Goal: Task Accomplishment & Management: Manage account settings

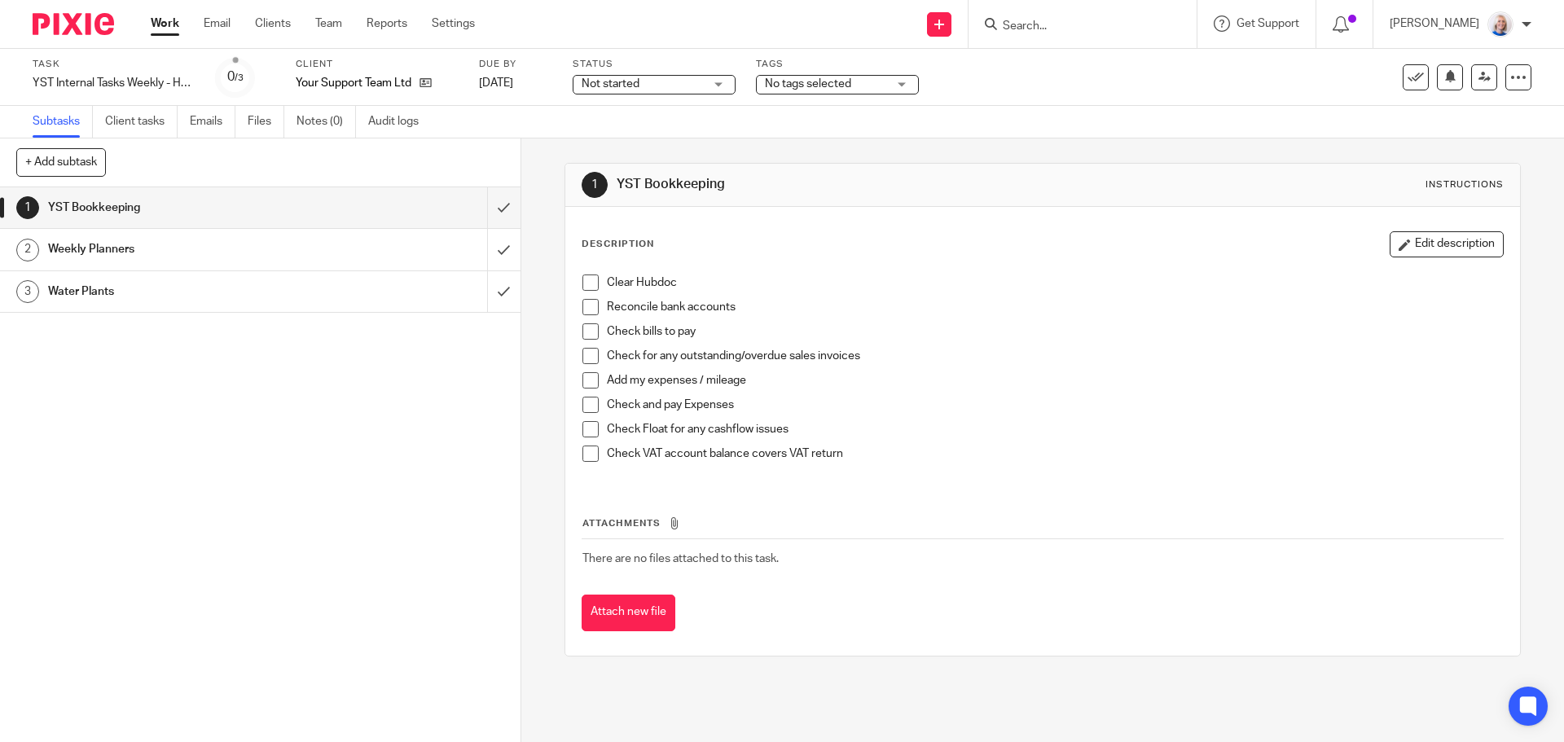
click at [587, 279] on span at bounding box center [591, 283] width 16 height 16
drag, startPoint x: 587, startPoint y: 303, endPoint x: 512, endPoint y: 46, distance: 268.2
click at [587, 302] on span at bounding box center [591, 307] width 16 height 16
click at [588, 336] on span at bounding box center [591, 331] width 16 height 16
click at [585, 351] on span at bounding box center [591, 356] width 16 height 16
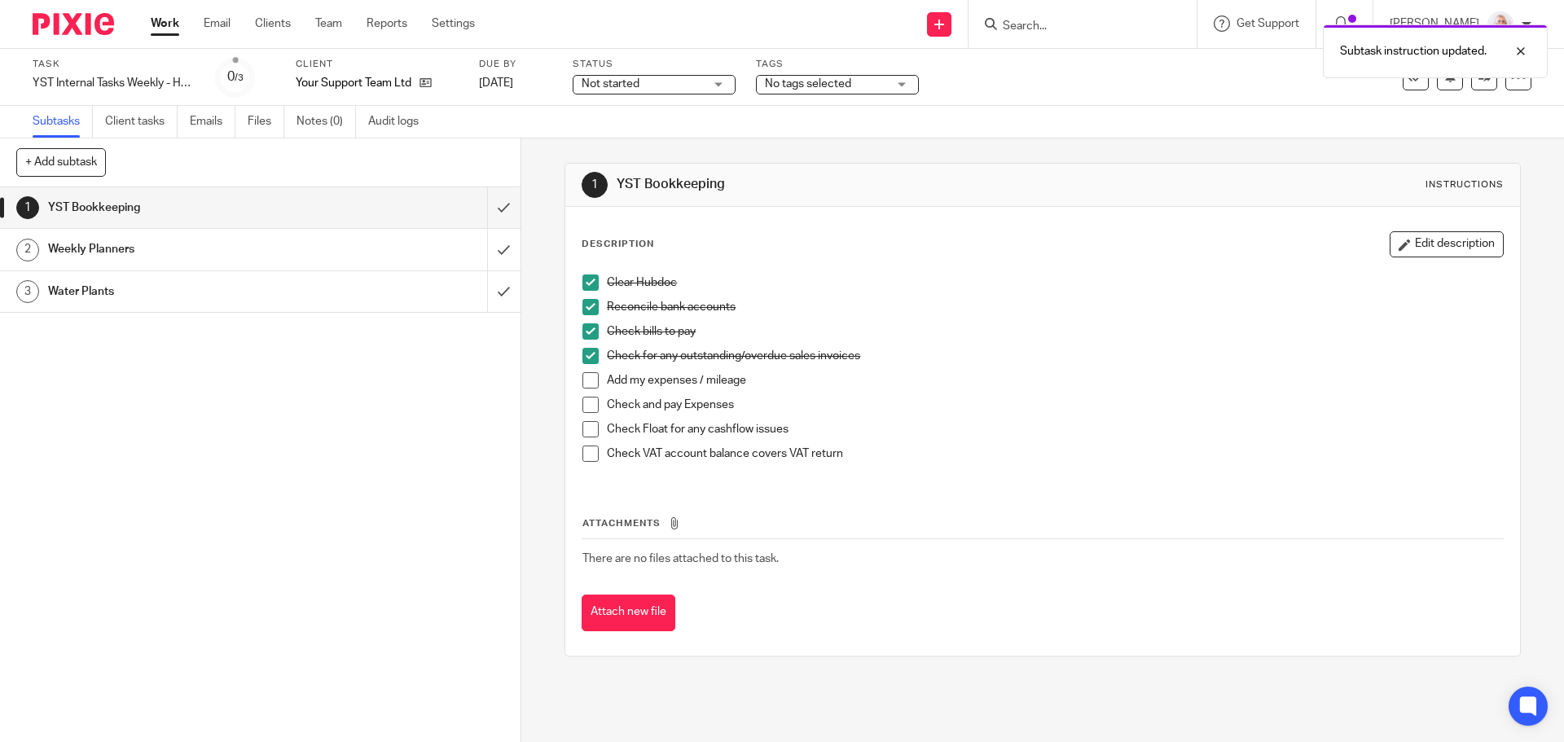
click at [586, 379] on span at bounding box center [591, 380] width 16 height 16
click at [587, 401] on span at bounding box center [591, 405] width 16 height 16
click at [585, 431] on span at bounding box center [591, 429] width 16 height 16
click at [584, 454] on span at bounding box center [591, 454] width 16 height 16
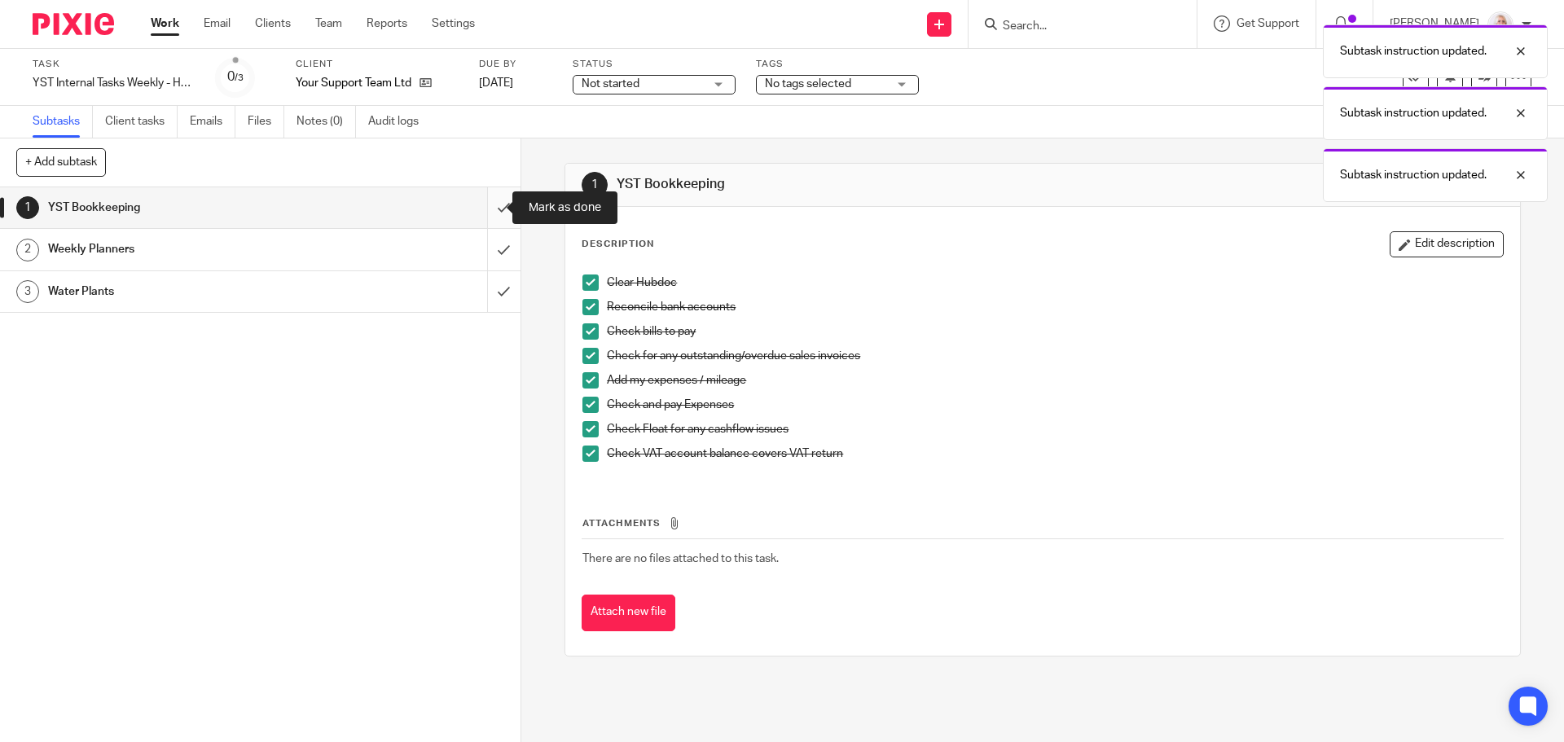
click at [484, 212] on input "submit" at bounding box center [260, 207] width 521 height 41
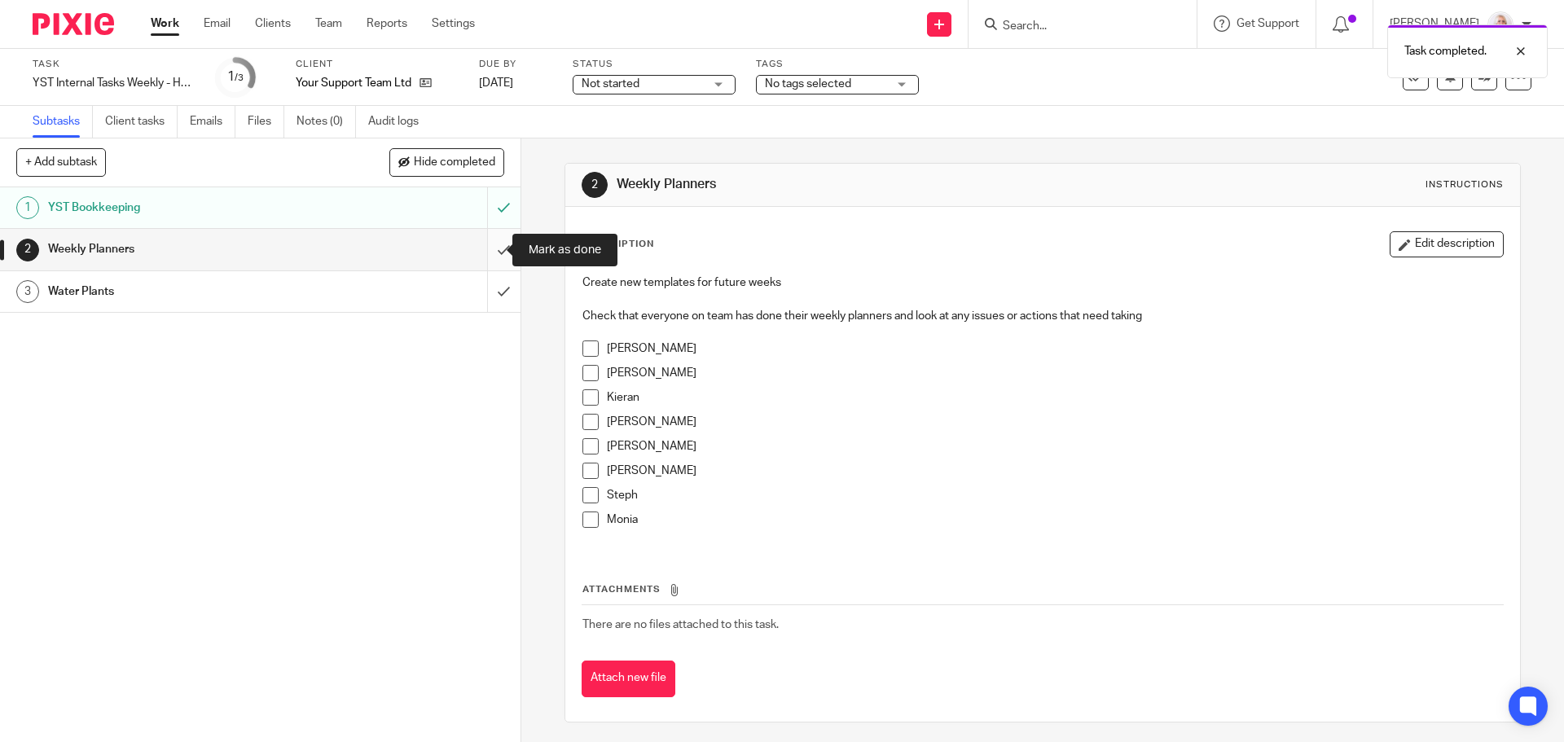
click at [497, 258] on input "submit" at bounding box center [260, 249] width 521 height 41
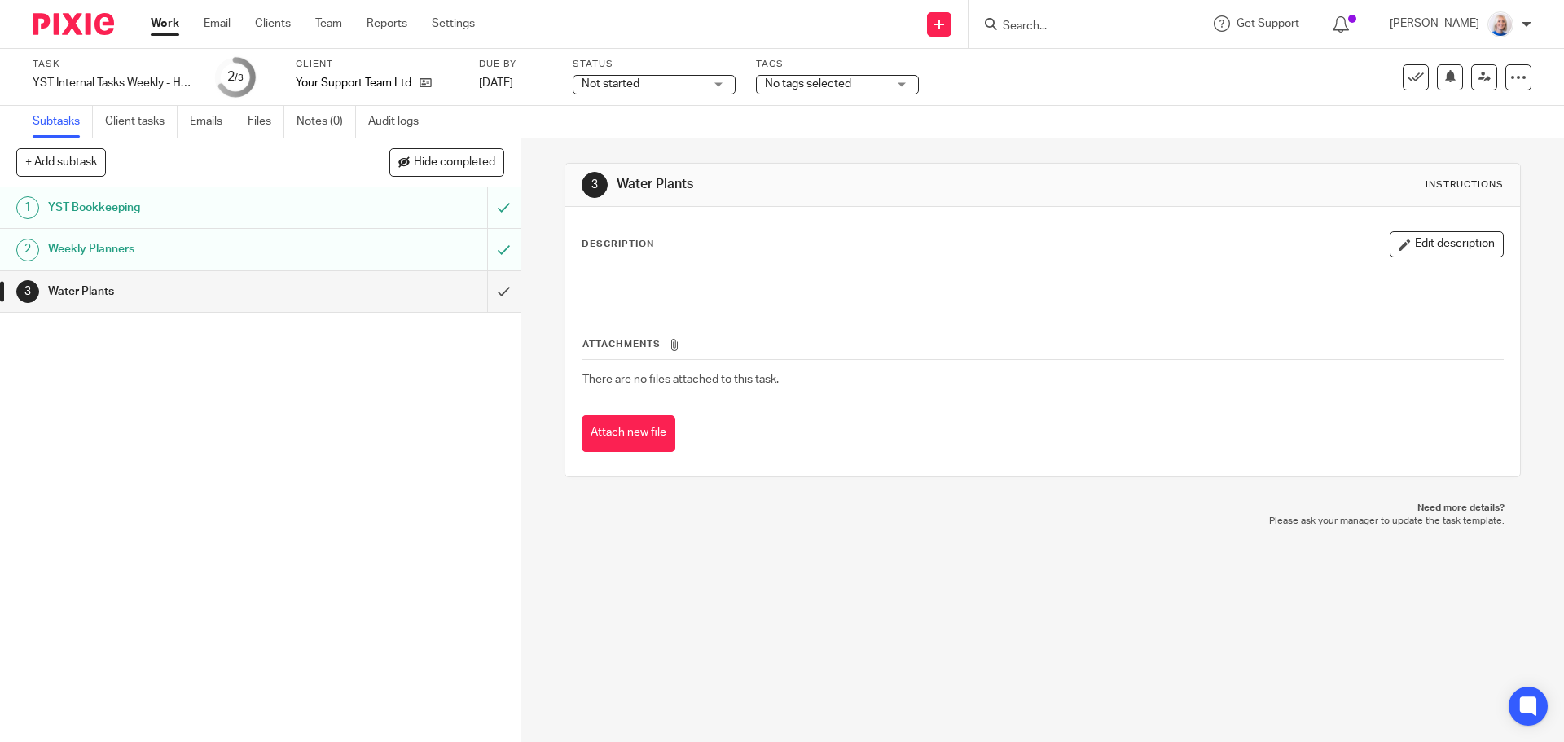
click at [158, 23] on link "Work" at bounding box center [165, 23] width 29 height 16
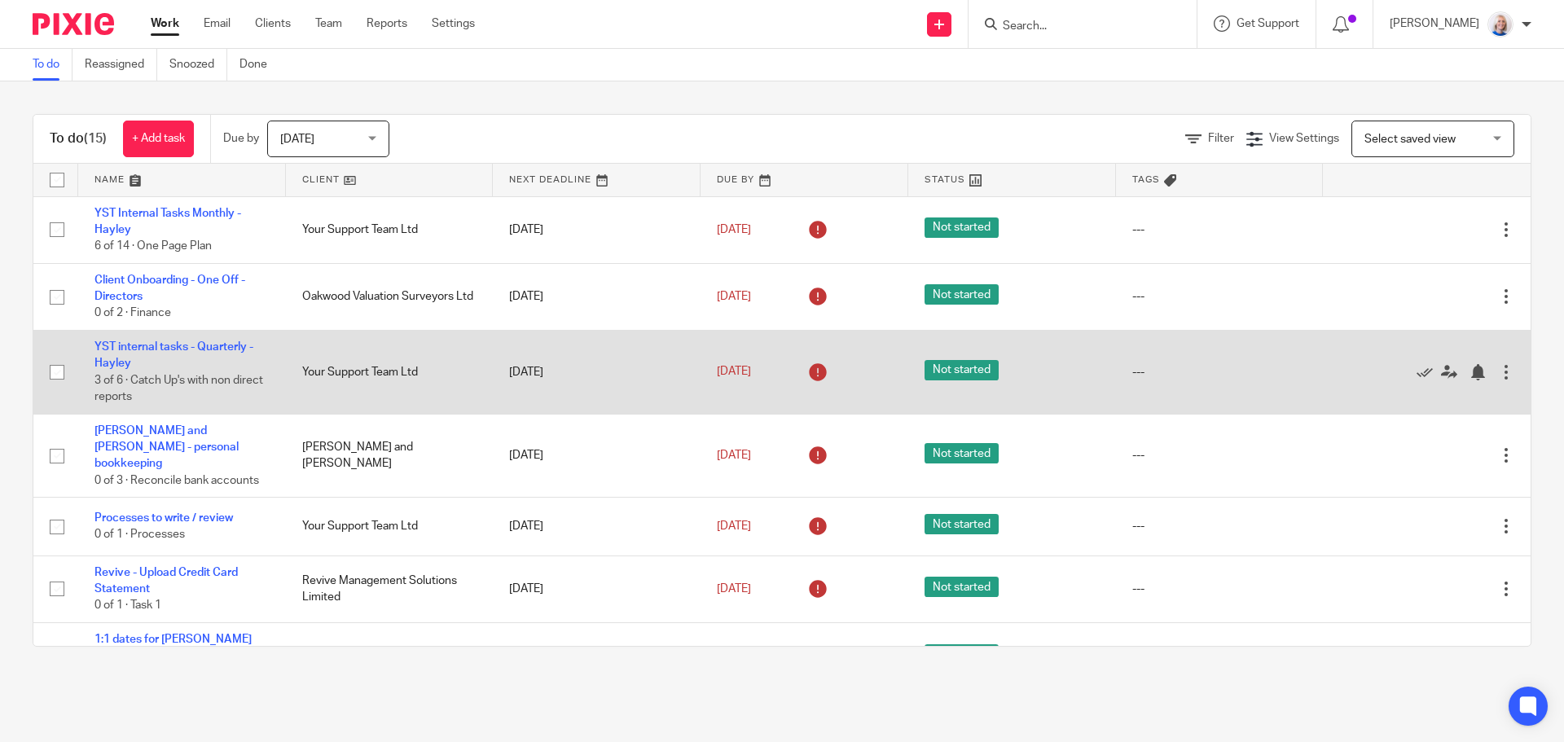
drag, startPoint x: 1385, startPoint y: 301, endPoint x: 1335, endPoint y: 366, distance: 82.5
click at [1417, 301] on icon at bounding box center [1425, 297] width 16 height 16
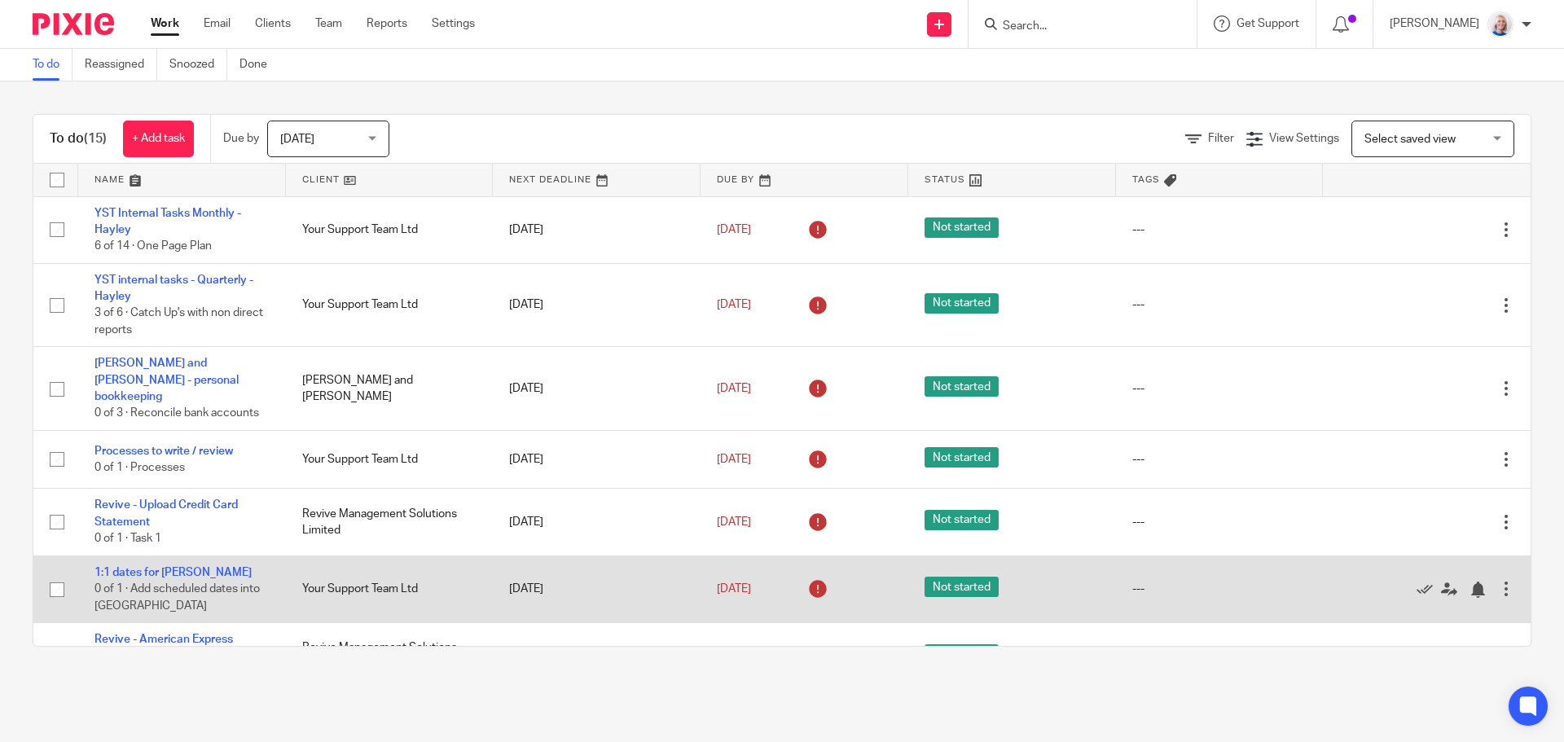
click at [425, 600] on td "Your Support Team Ltd" at bounding box center [390, 589] width 208 height 67
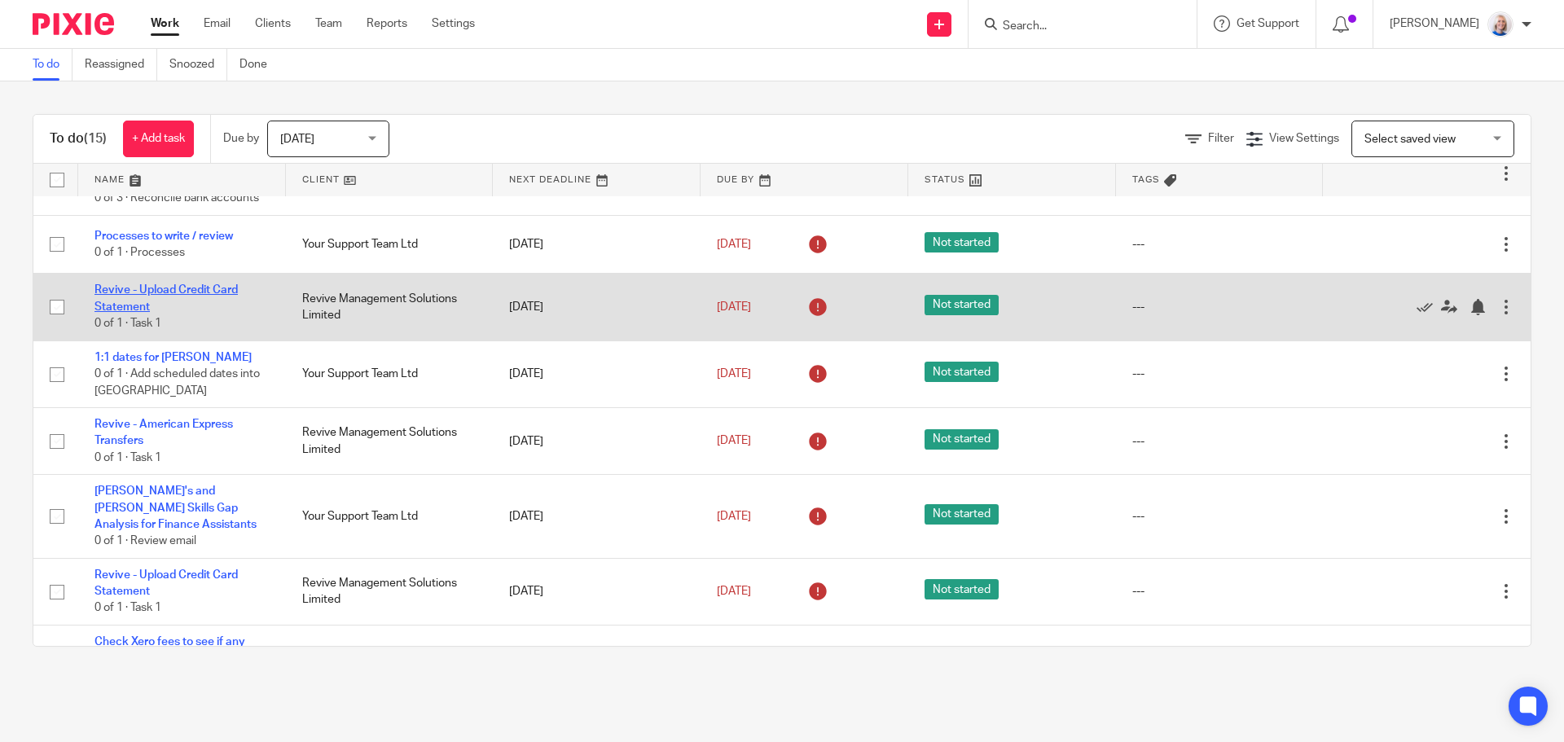
scroll to position [244, 0]
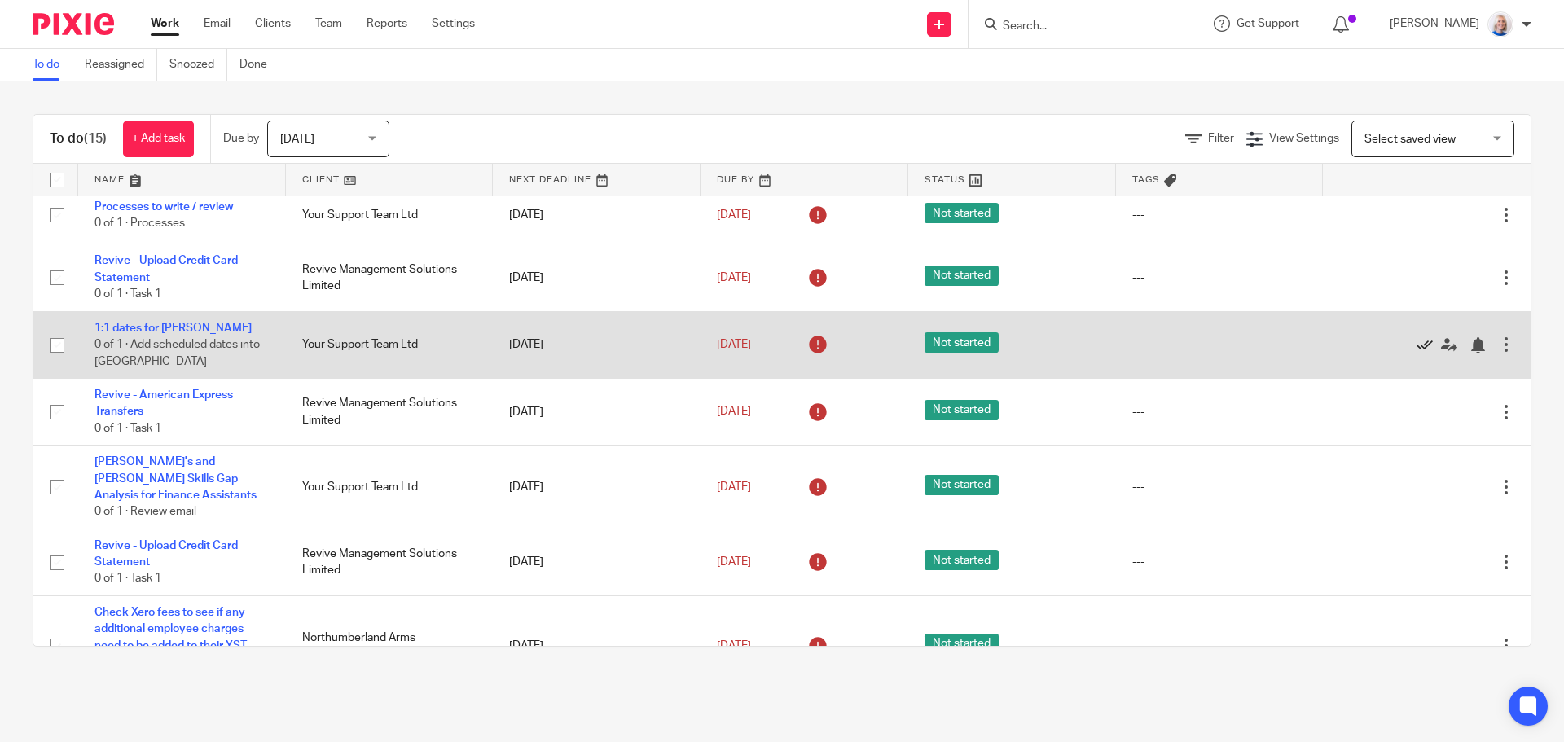
click at [1417, 337] on icon at bounding box center [1425, 345] width 16 height 16
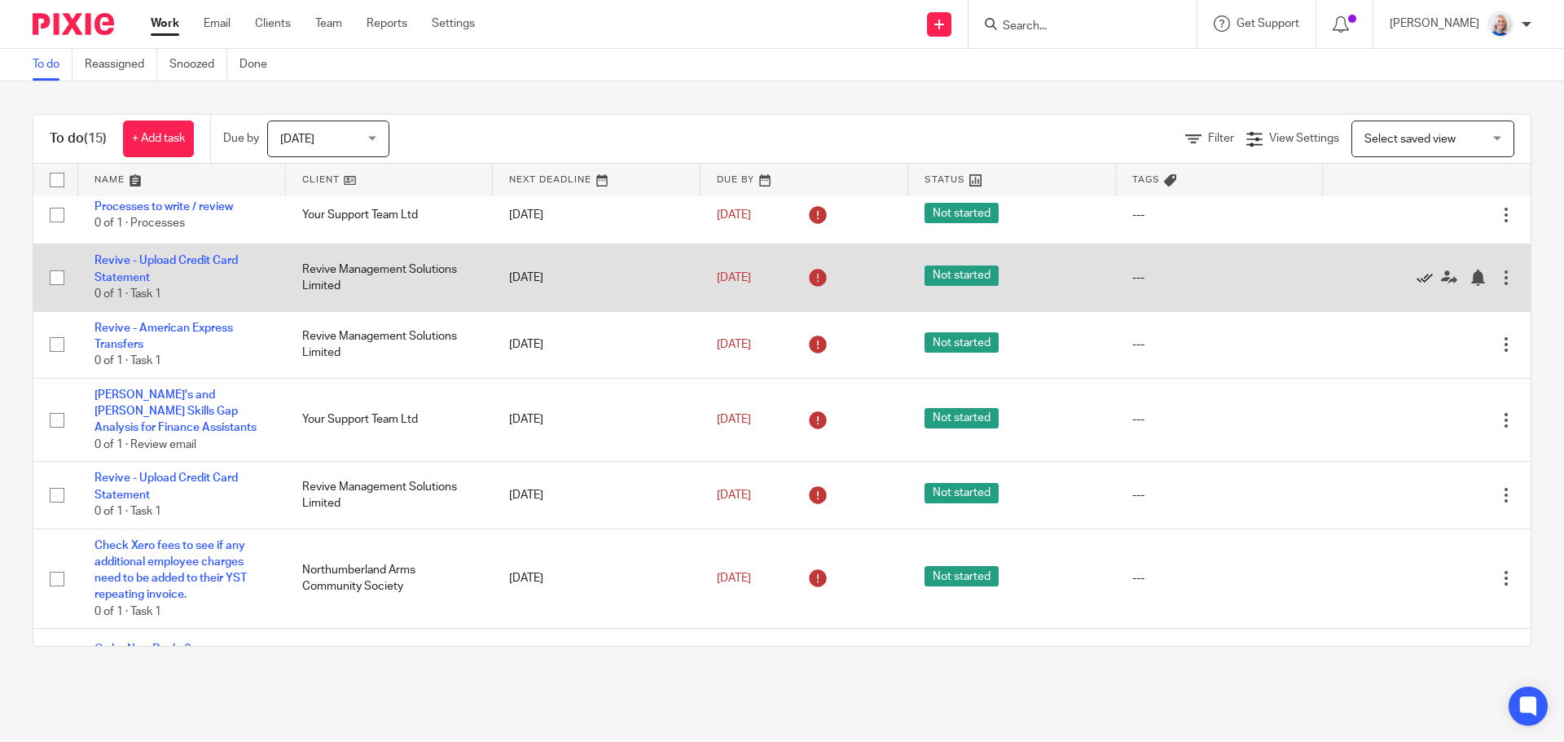
click at [1417, 270] on icon at bounding box center [1425, 278] width 16 height 16
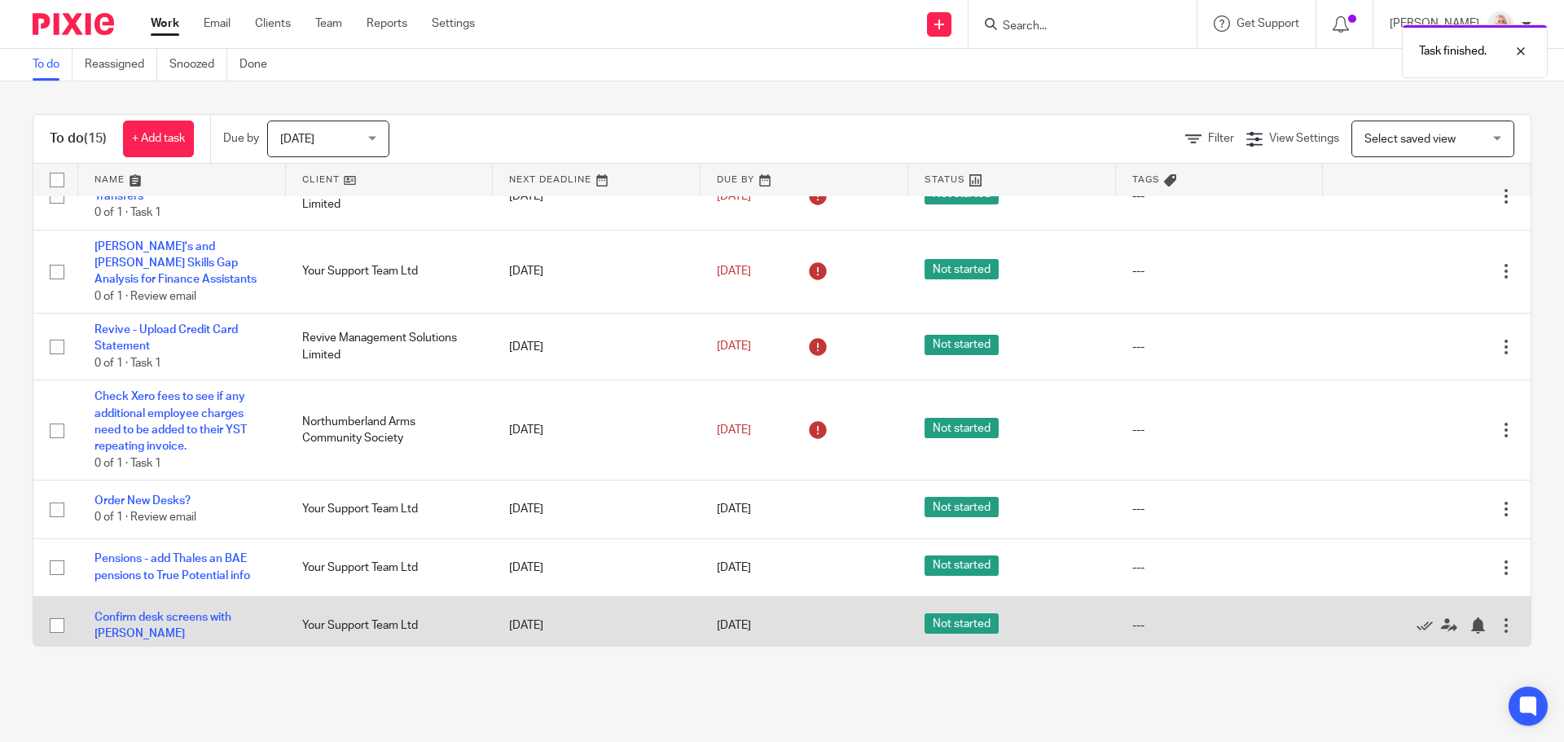
scroll to position [368, 0]
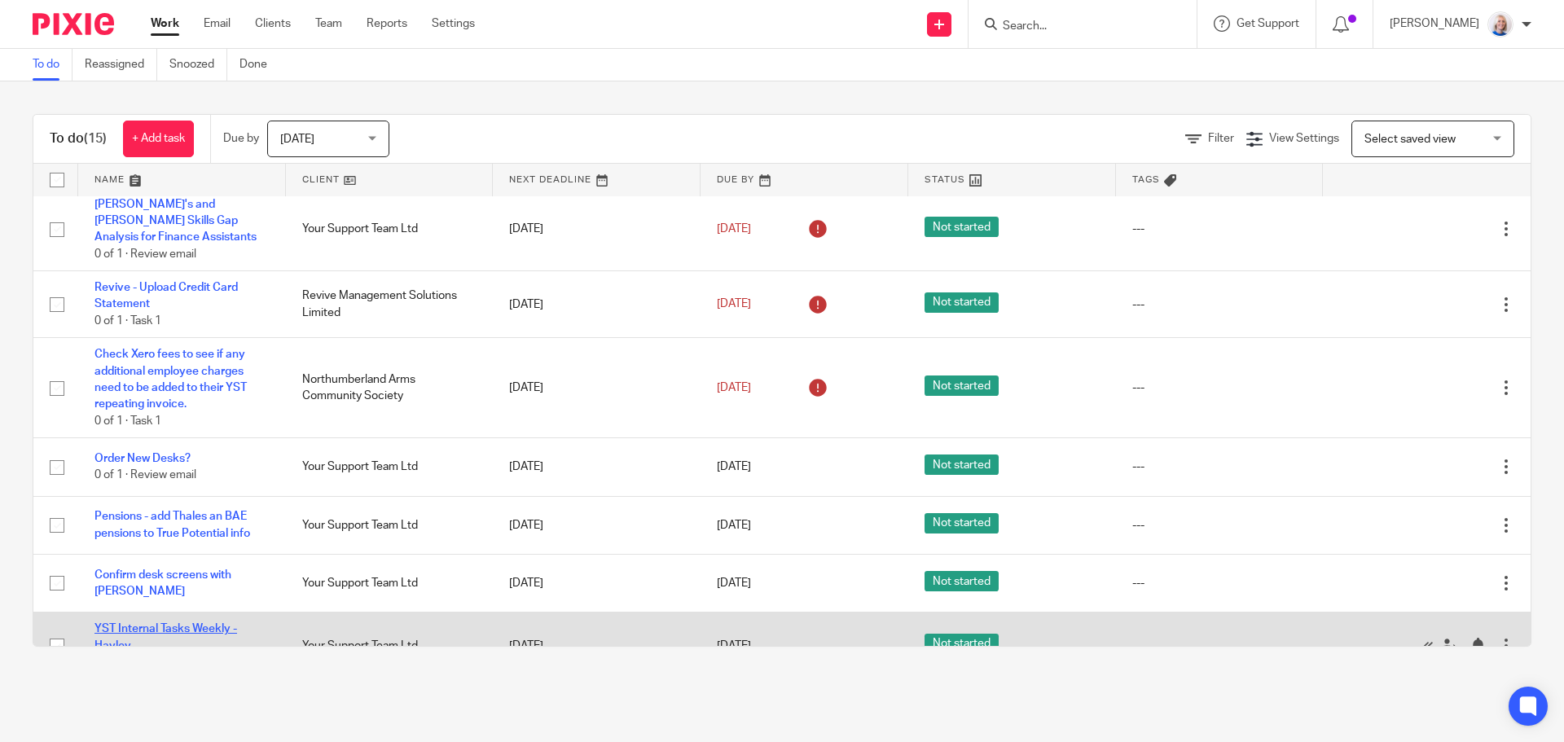
click at [202, 623] on link "YST Internal Tasks Weekly - Hayley" at bounding box center [166, 637] width 143 height 28
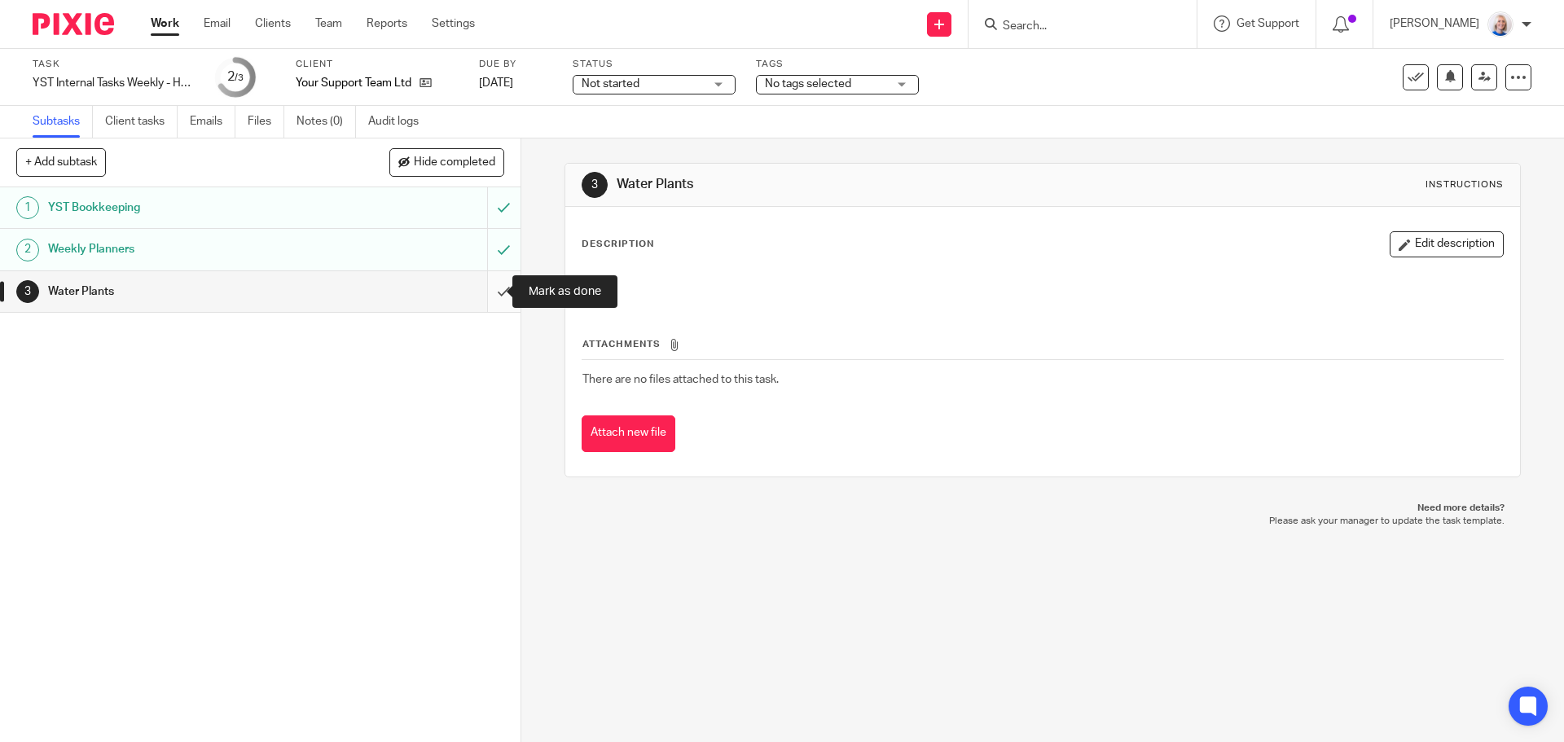
click at [485, 297] on input "submit" at bounding box center [260, 291] width 521 height 41
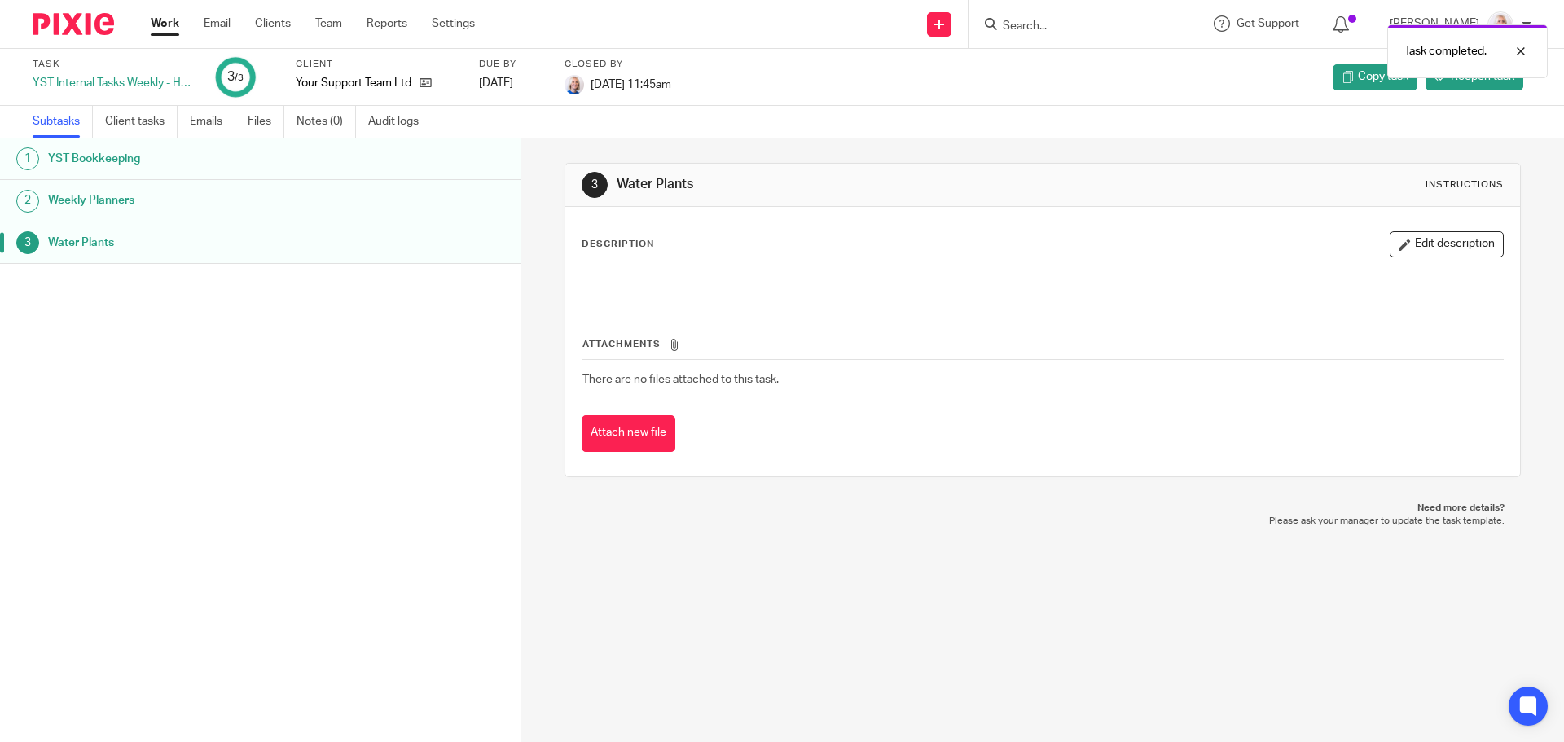
click at [160, 24] on link "Work" at bounding box center [165, 23] width 29 height 16
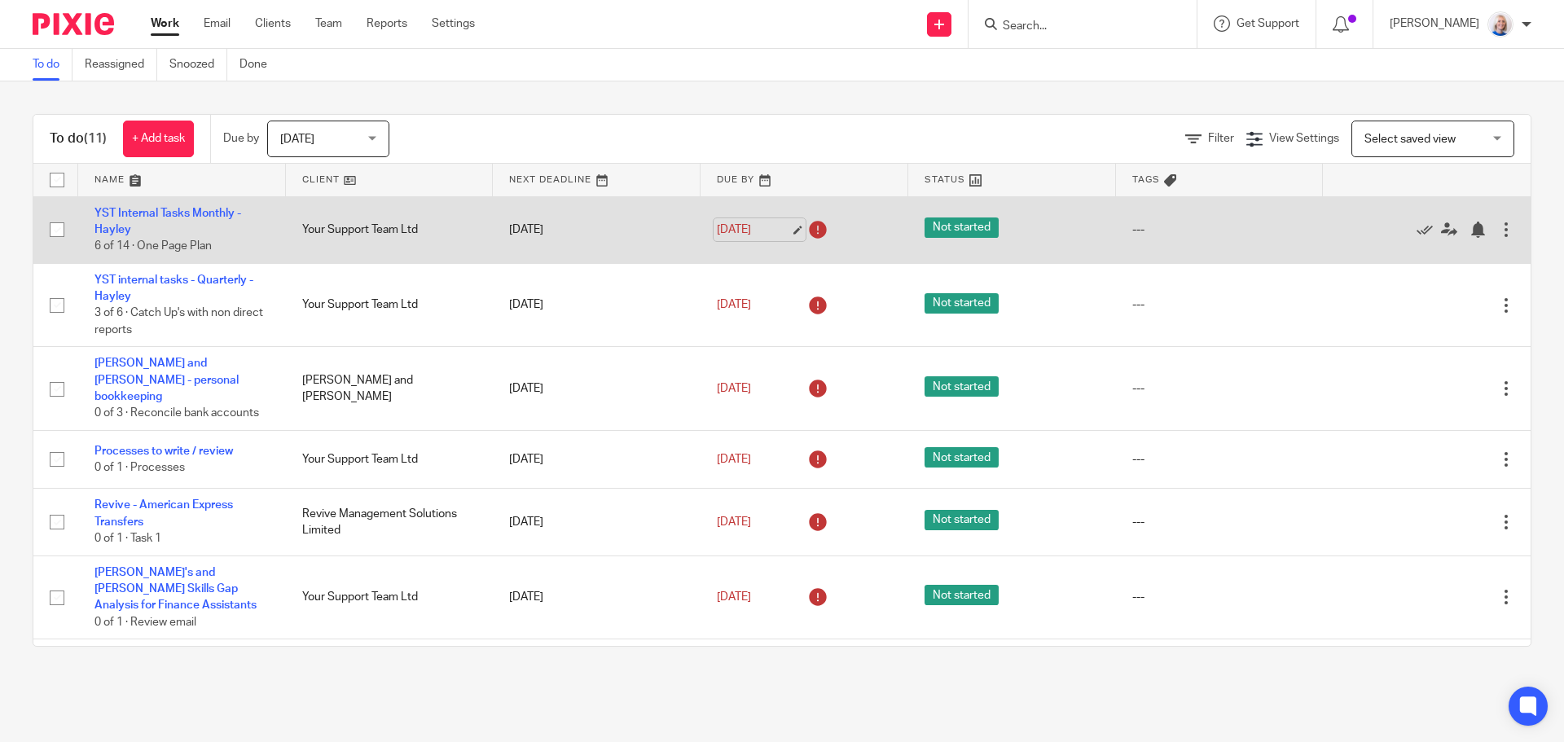
click at [745, 227] on link "[DATE]" at bounding box center [753, 230] width 73 height 17
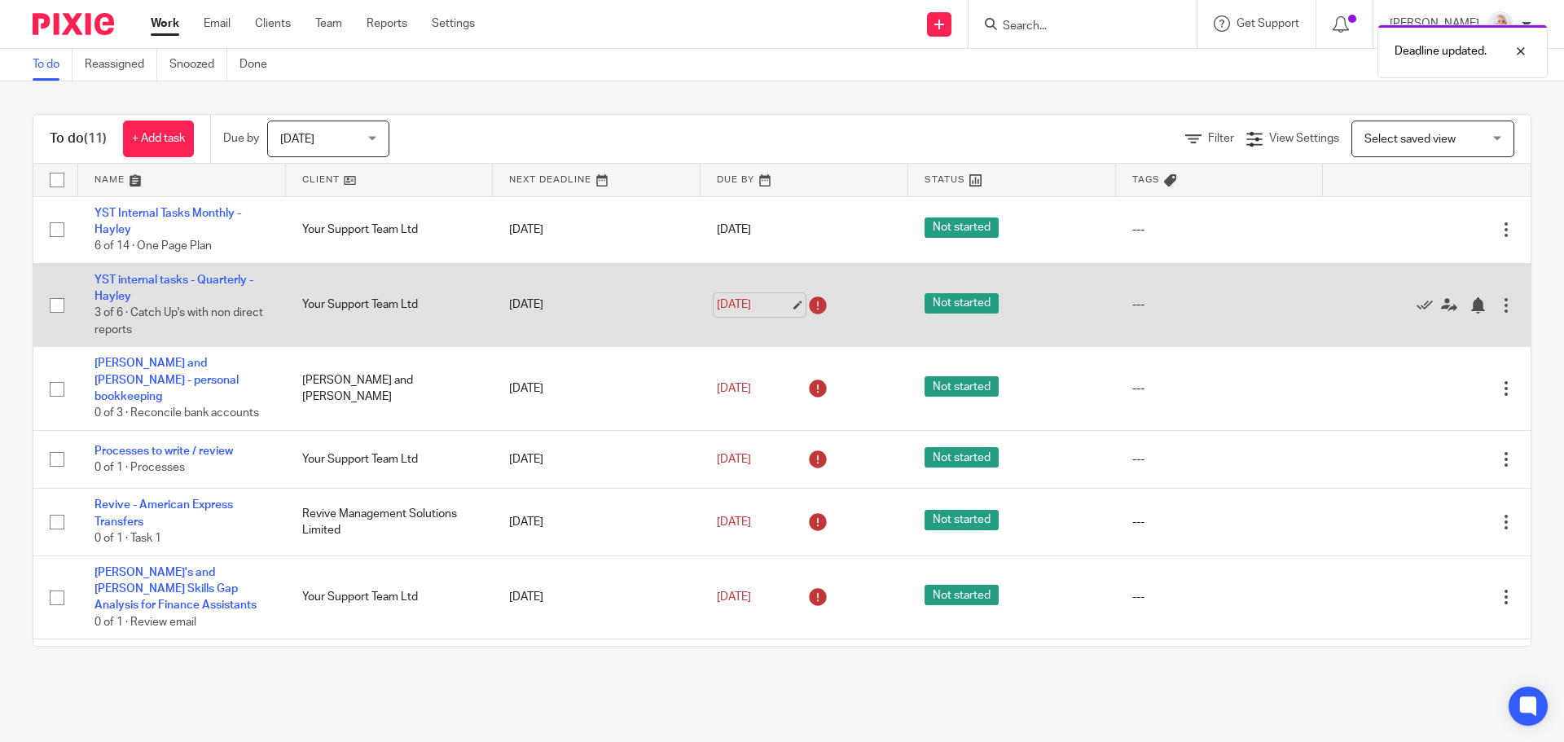
click at [724, 306] on link "6 Oct 2025" at bounding box center [753, 305] width 73 height 17
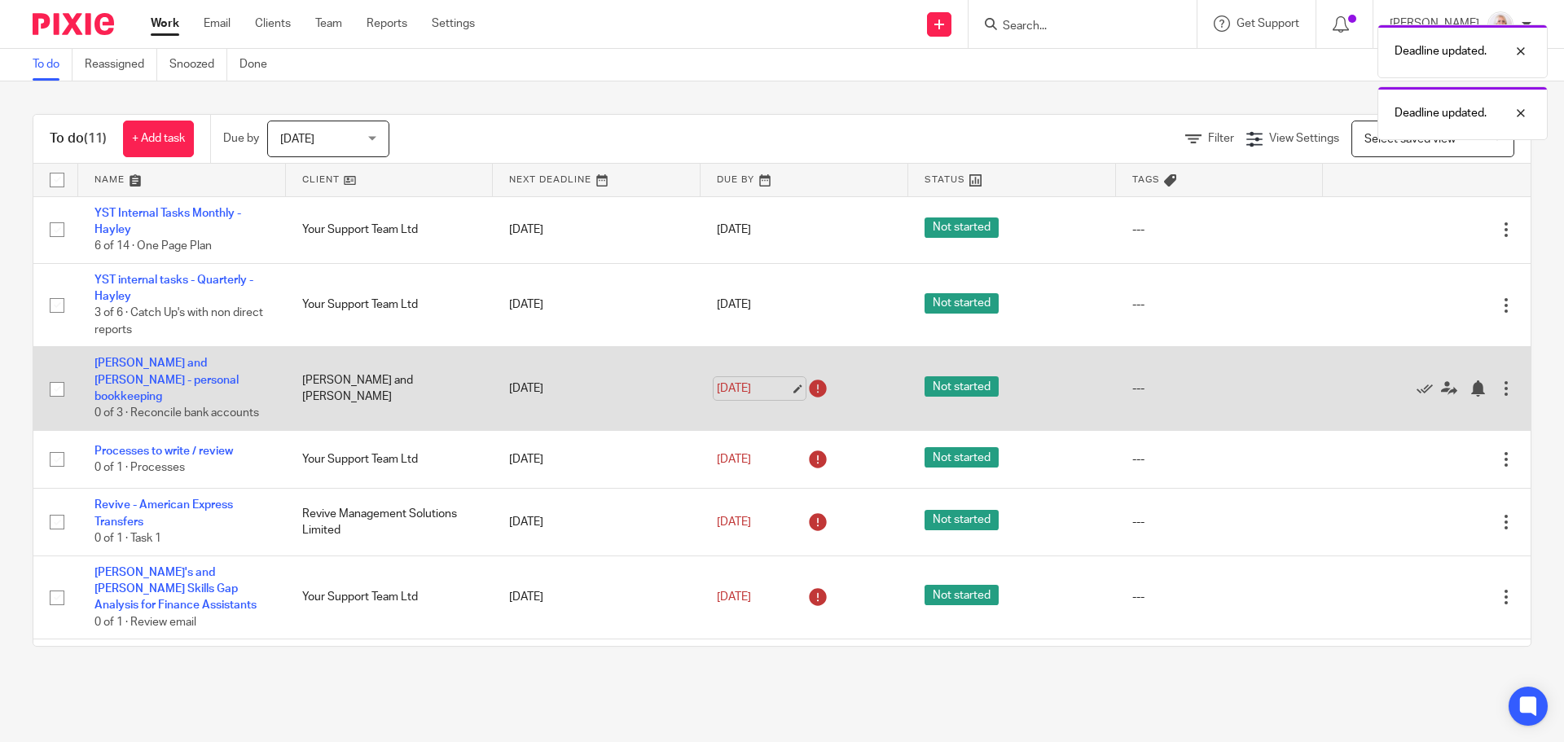
click at [721, 388] on link "7 Oct 2025" at bounding box center [753, 388] width 73 height 17
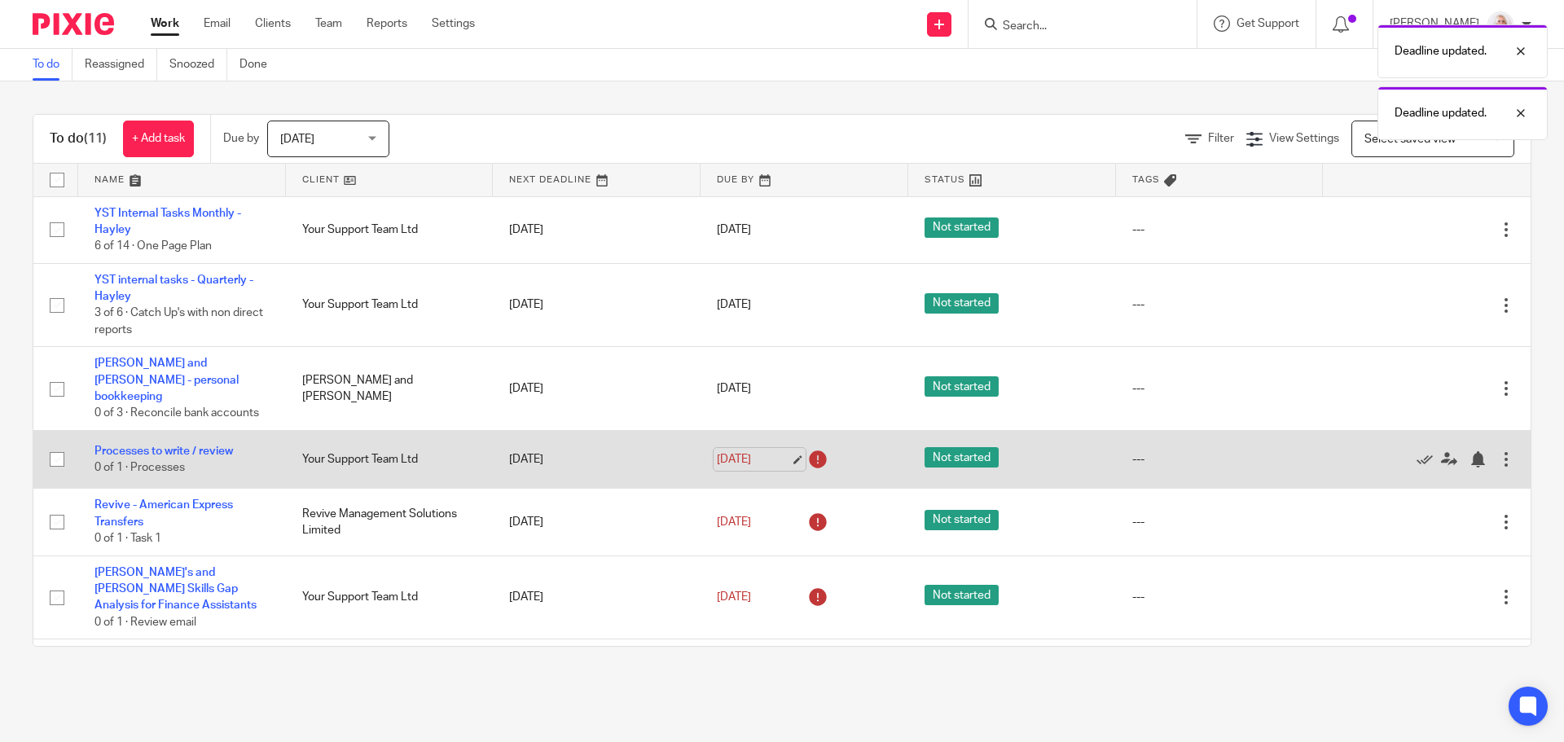
click at [737, 451] on link "8 Oct 2025" at bounding box center [753, 459] width 73 height 17
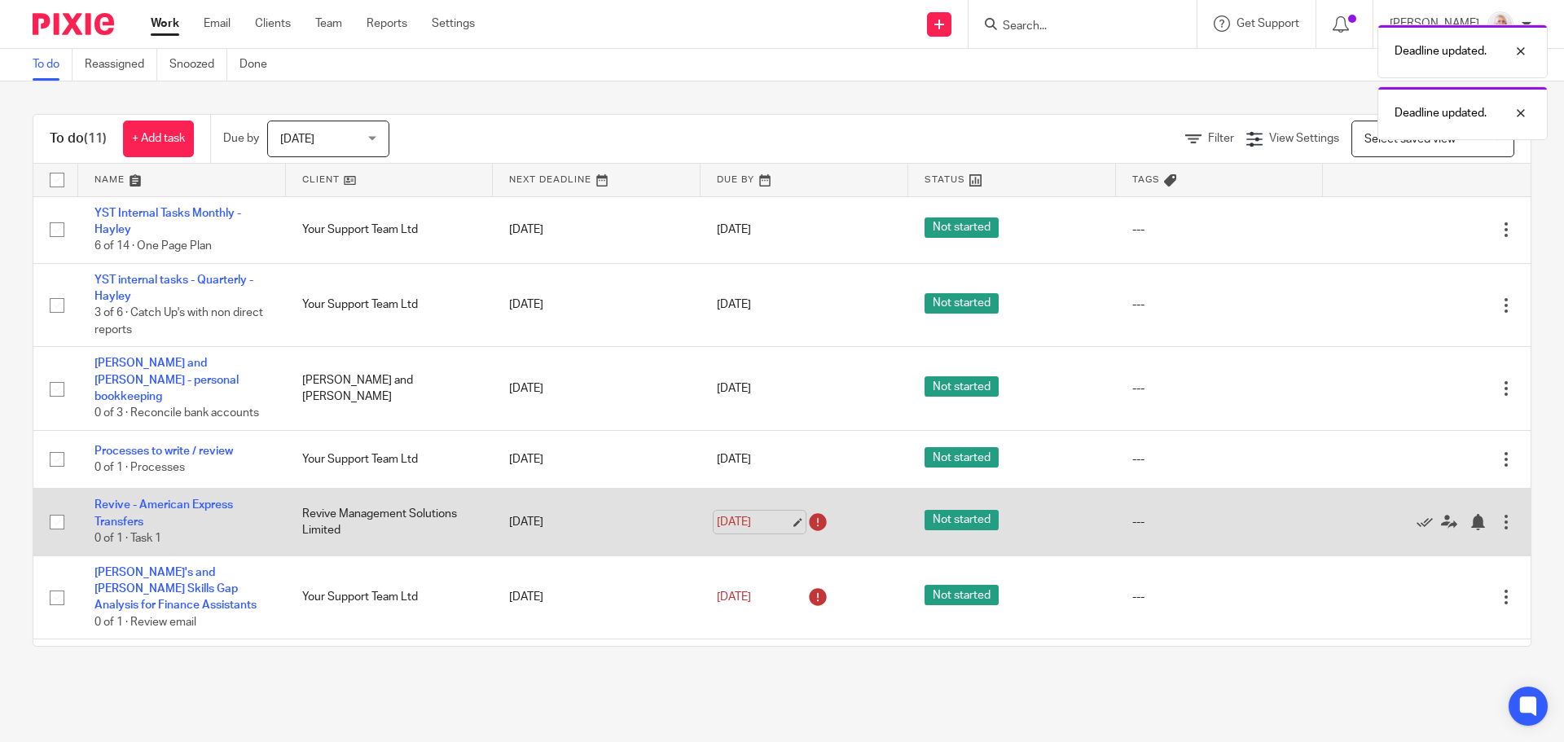
click at [741, 514] on link "8 Oct 2025" at bounding box center [753, 522] width 73 height 17
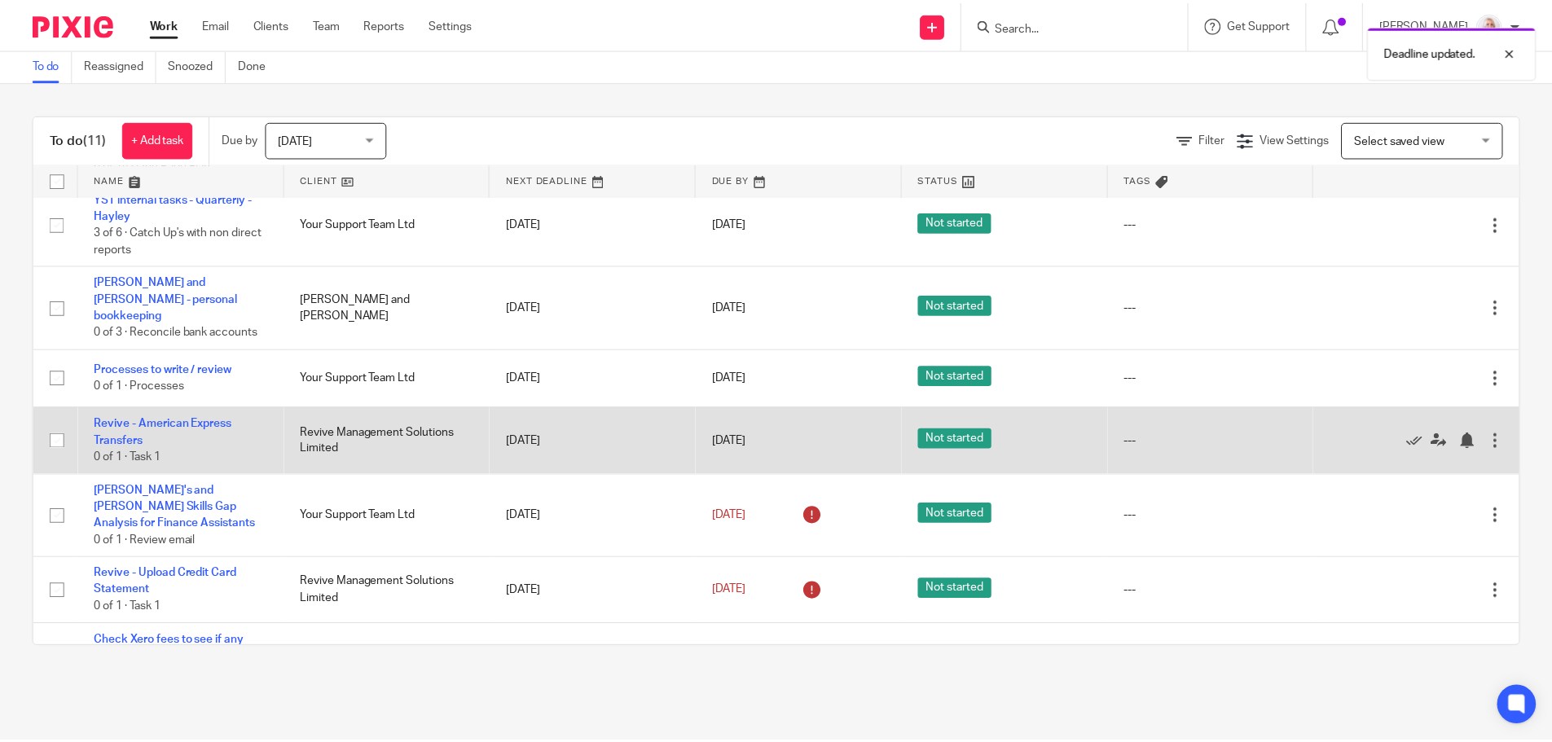
scroll to position [163, 0]
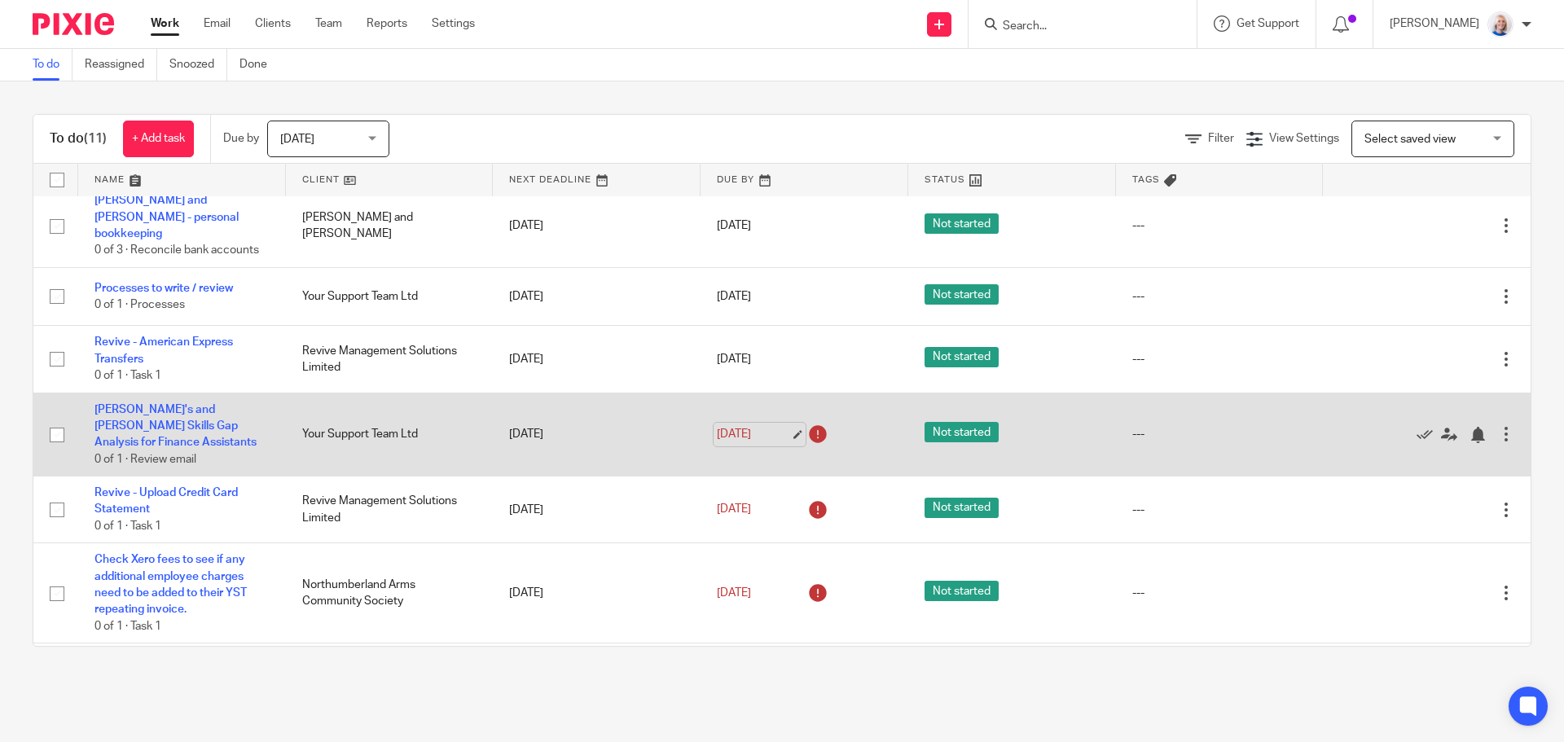
click at [729, 426] on link "8 Oct 2025" at bounding box center [753, 434] width 73 height 17
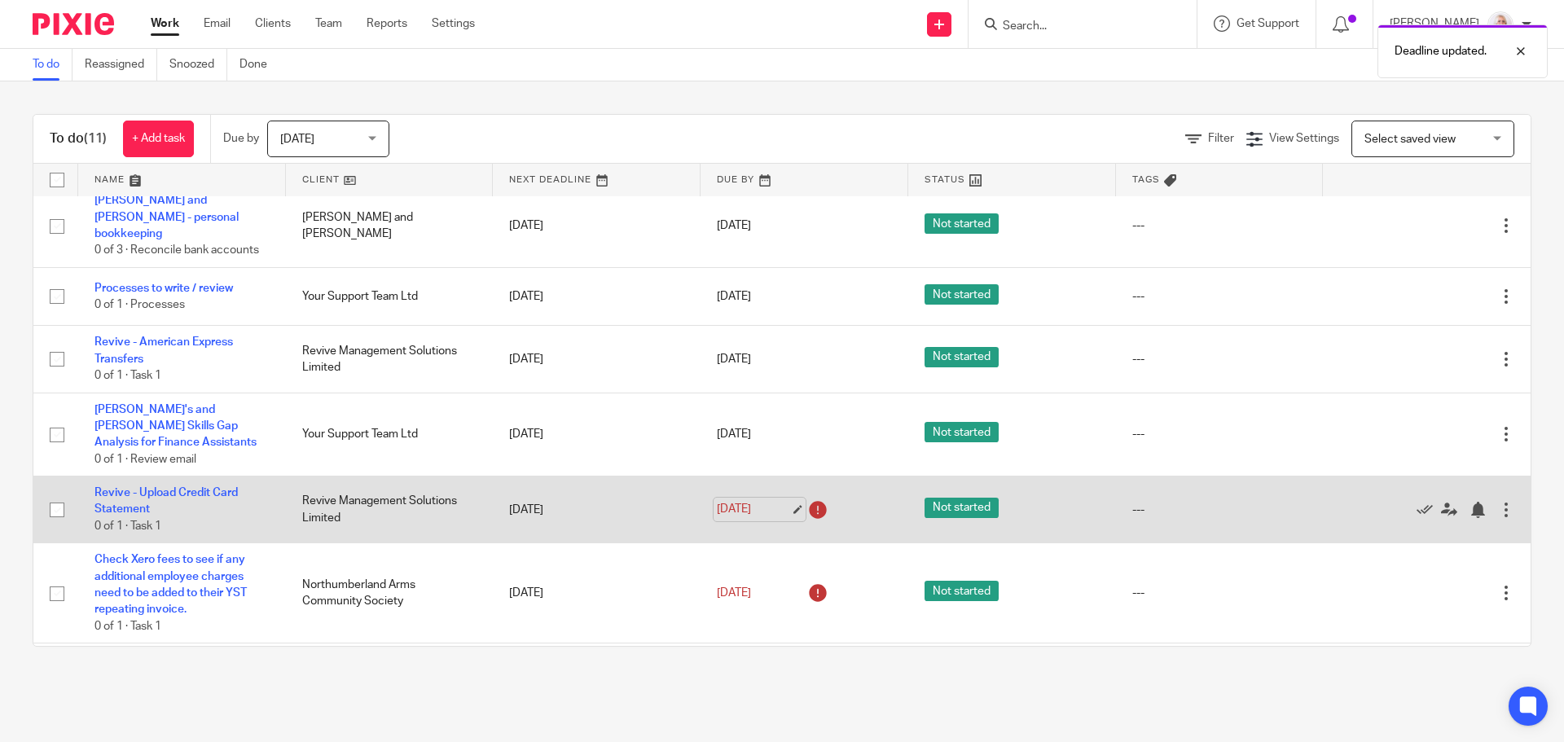
click at [732, 501] on link "8 Oct 2025" at bounding box center [753, 509] width 73 height 17
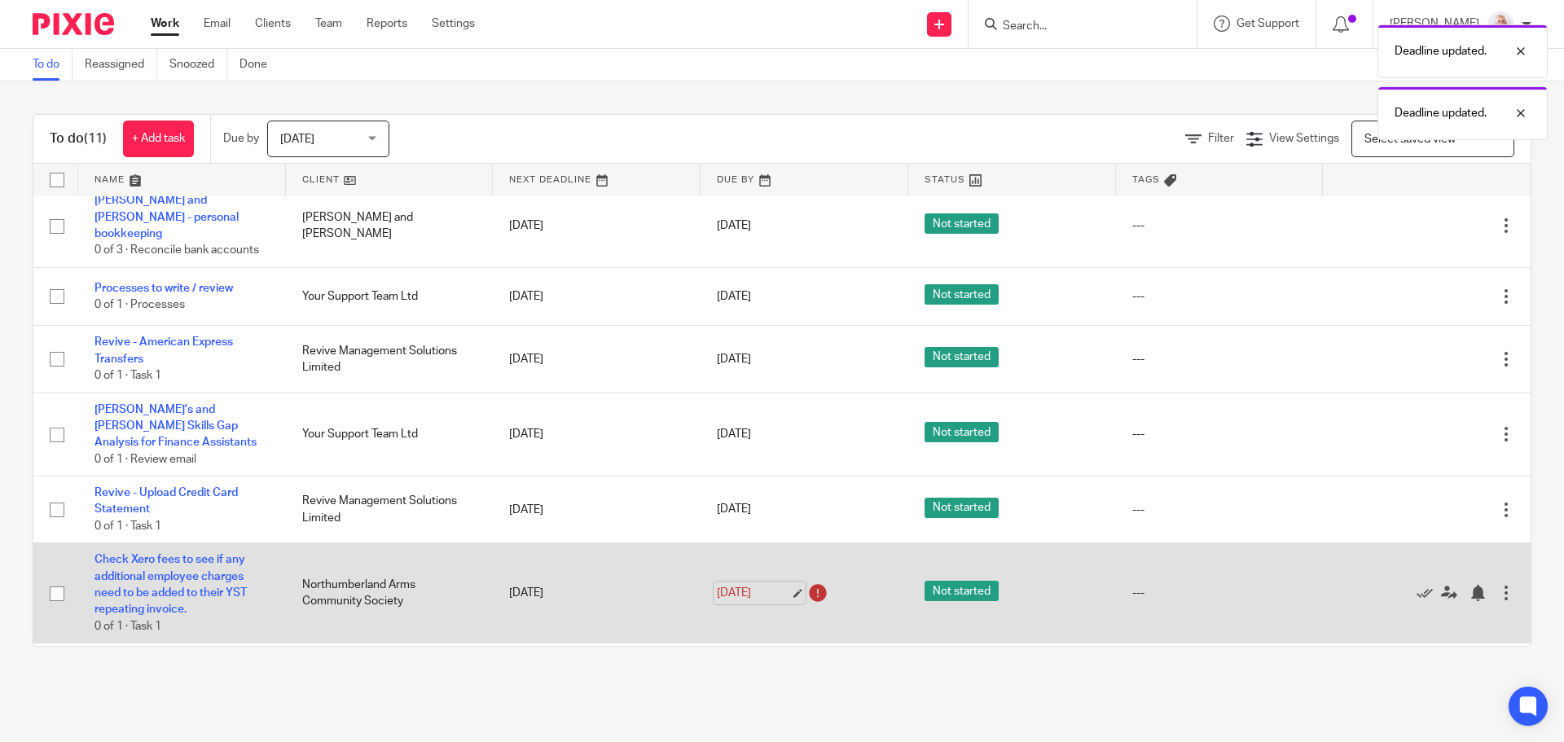
click at [728, 585] on link "12 Oct 2025" at bounding box center [753, 593] width 73 height 17
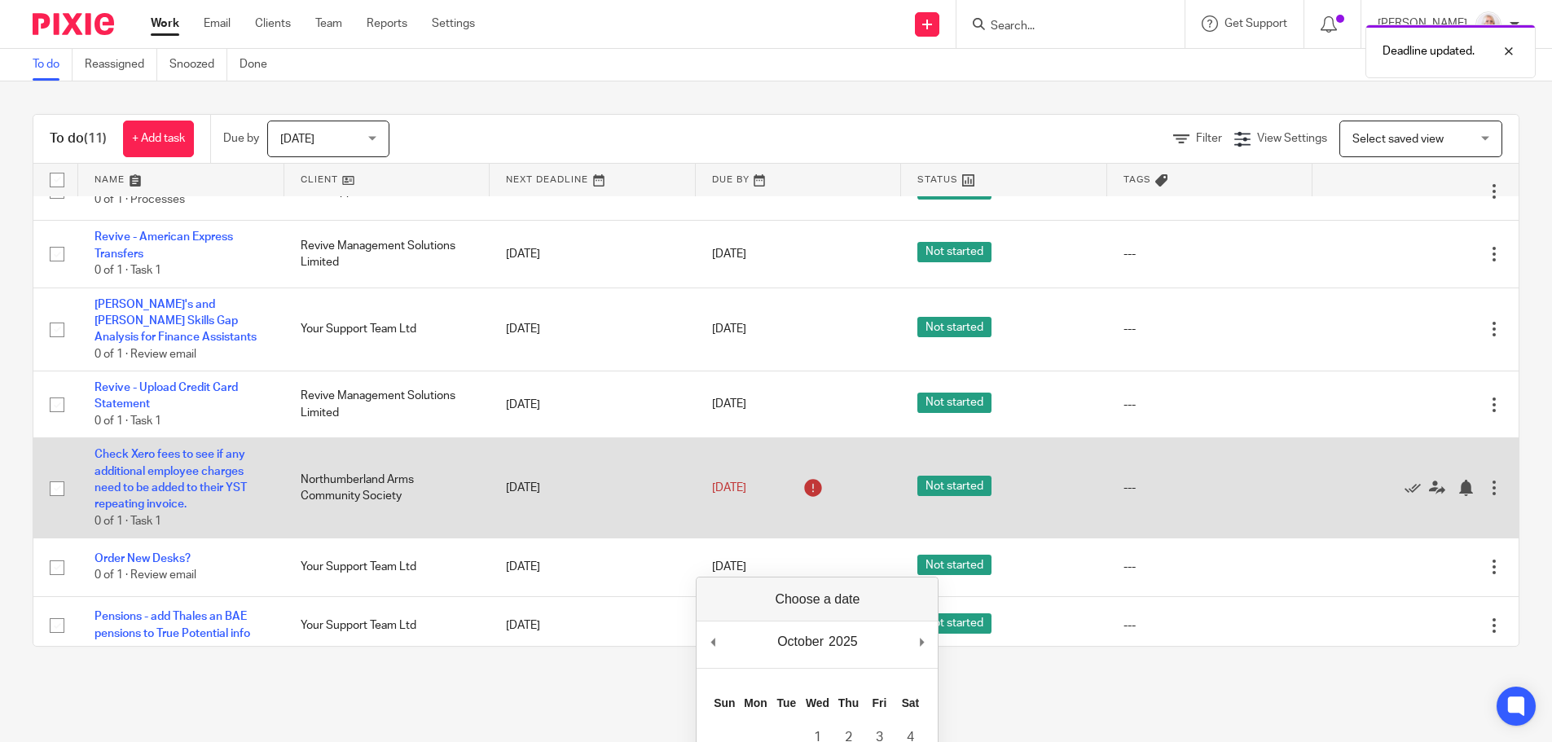
scroll to position [301, 0]
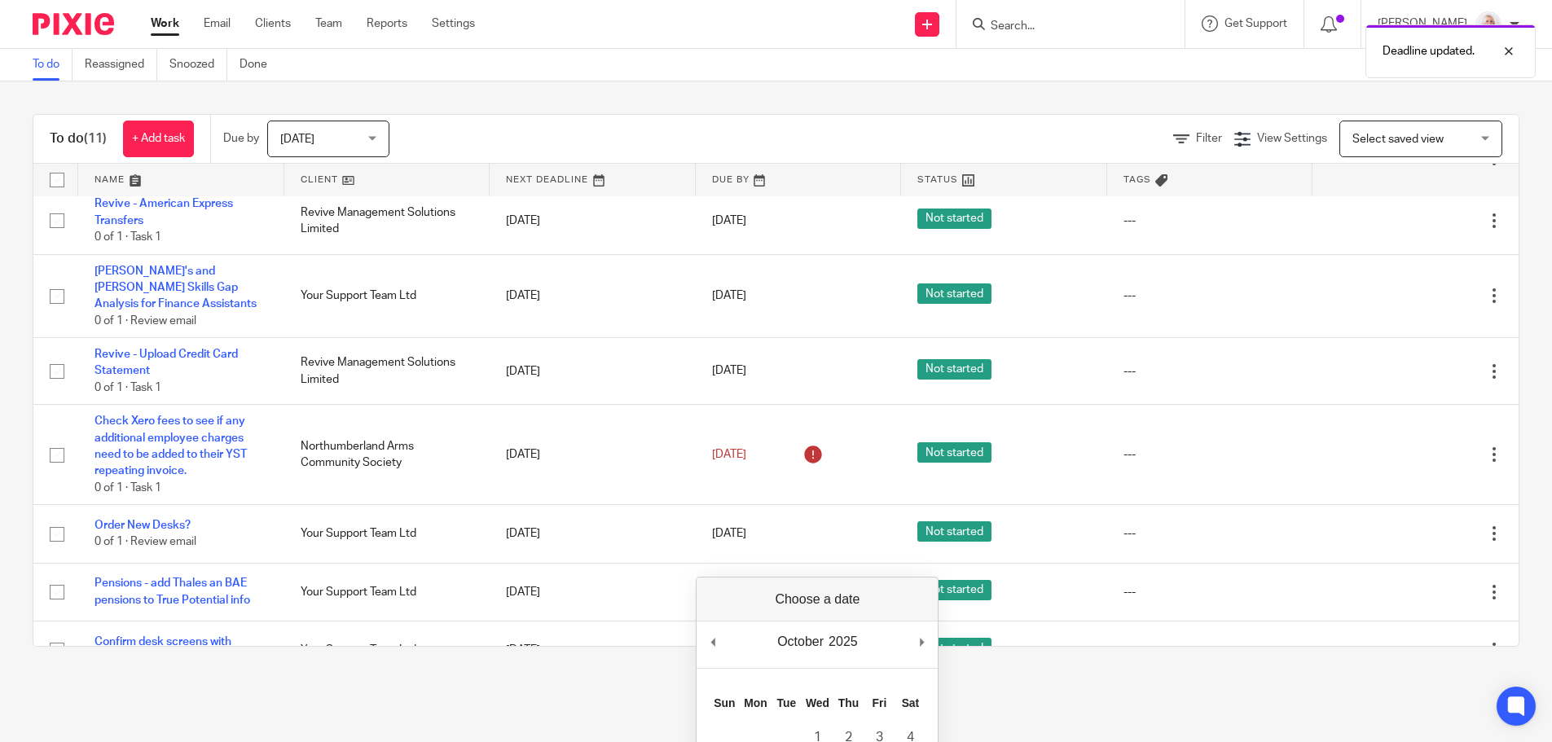
click at [1079, 682] on main "To do Reassigned Snoozed Done To do (11) + Add task Due by Today Today Today To…" at bounding box center [776, 371] width 1552 height 742
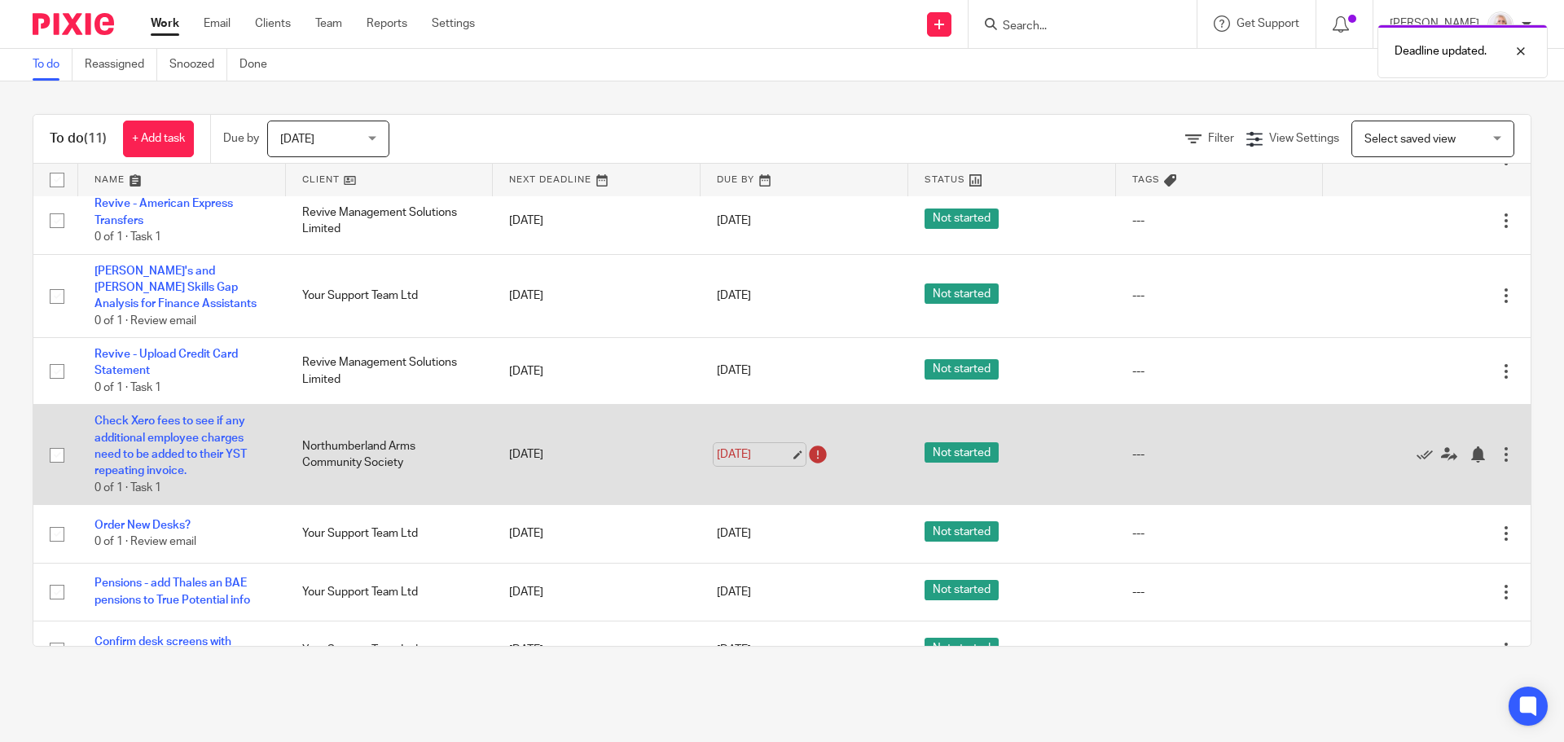
click at [724, 446] on link "12 Oct 2025" at bounding box center [753, 454] width 73 height 17
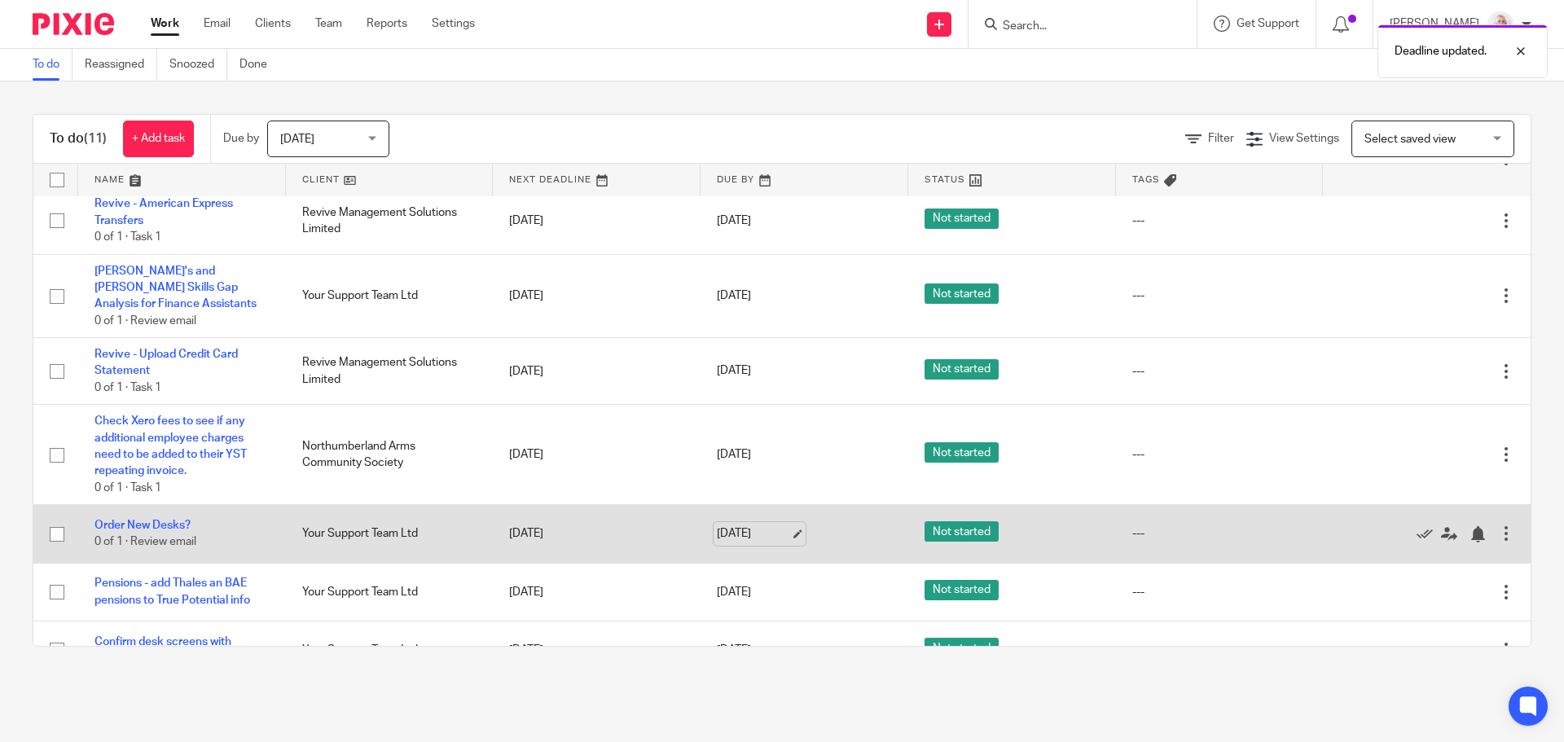
click at [751, 526] on link "[DATE]" at bounding box center [753, 534] width 73 height 17
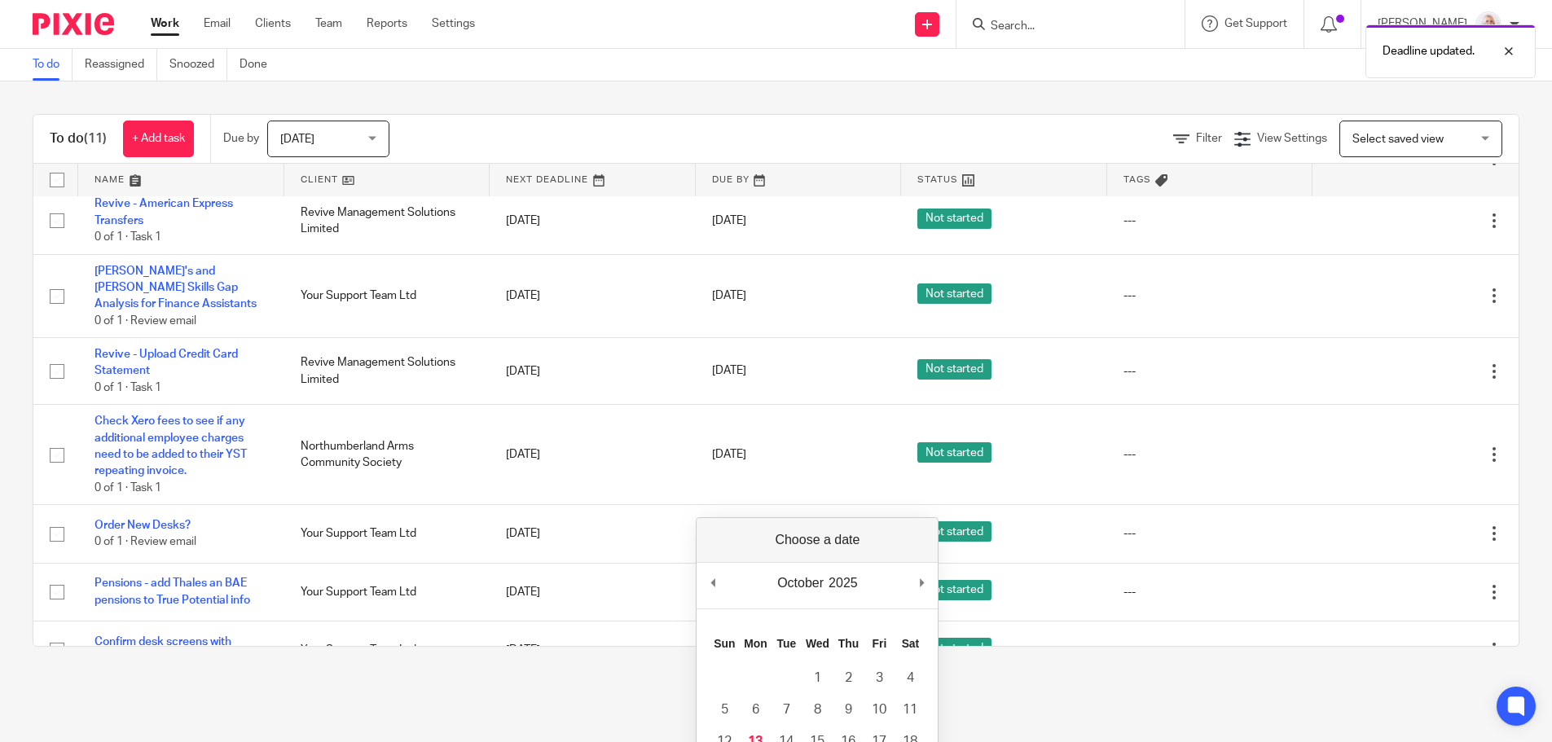
click at [1079, 715] on main "To do Reassigned Snoozed Done To do (11) + Add task Due by Today Today Today To…" at bounding box center [776, 371] width 1552 height 742
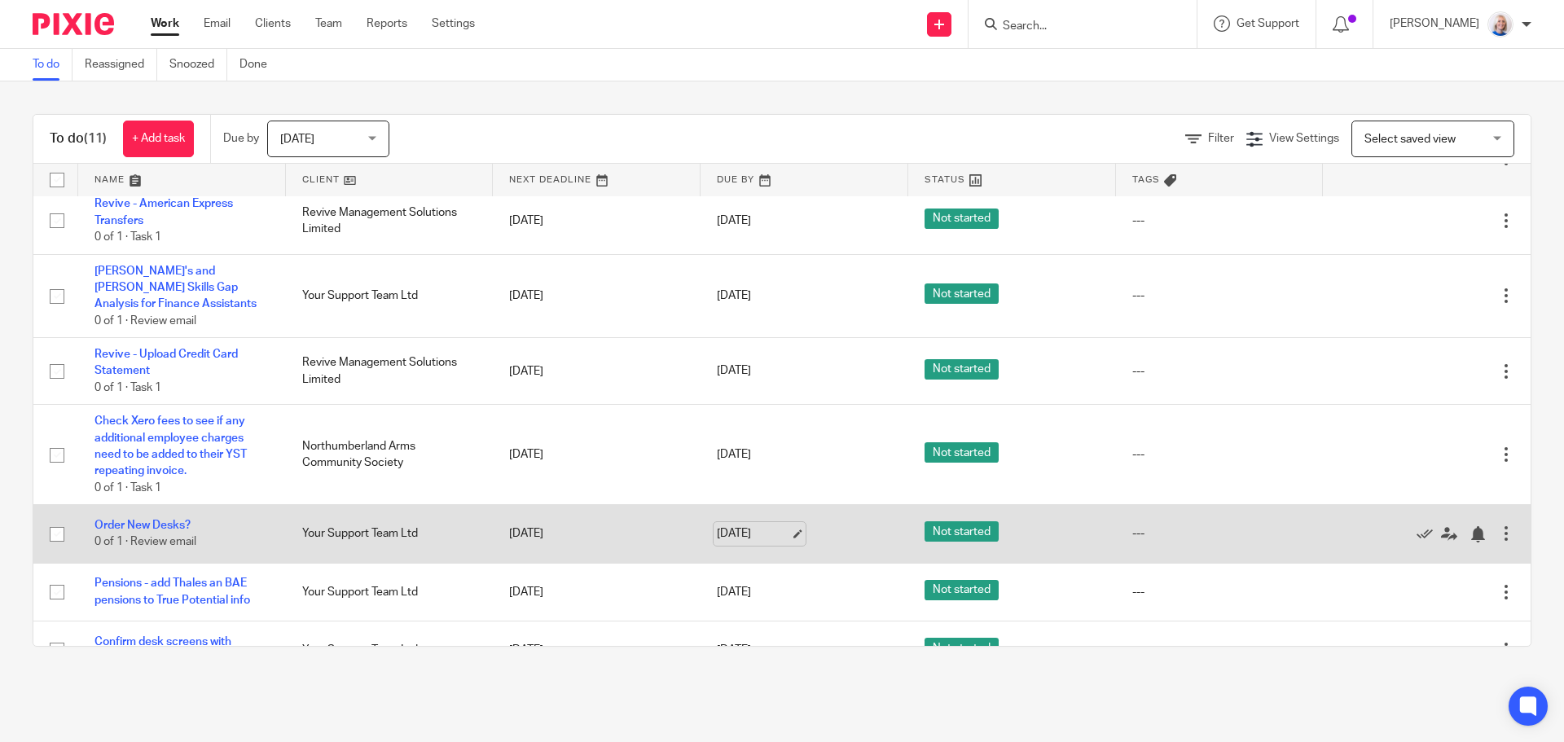
click at [734, 526] on link "[DATE]" at bounding box center [753, 534] width 73 height 17
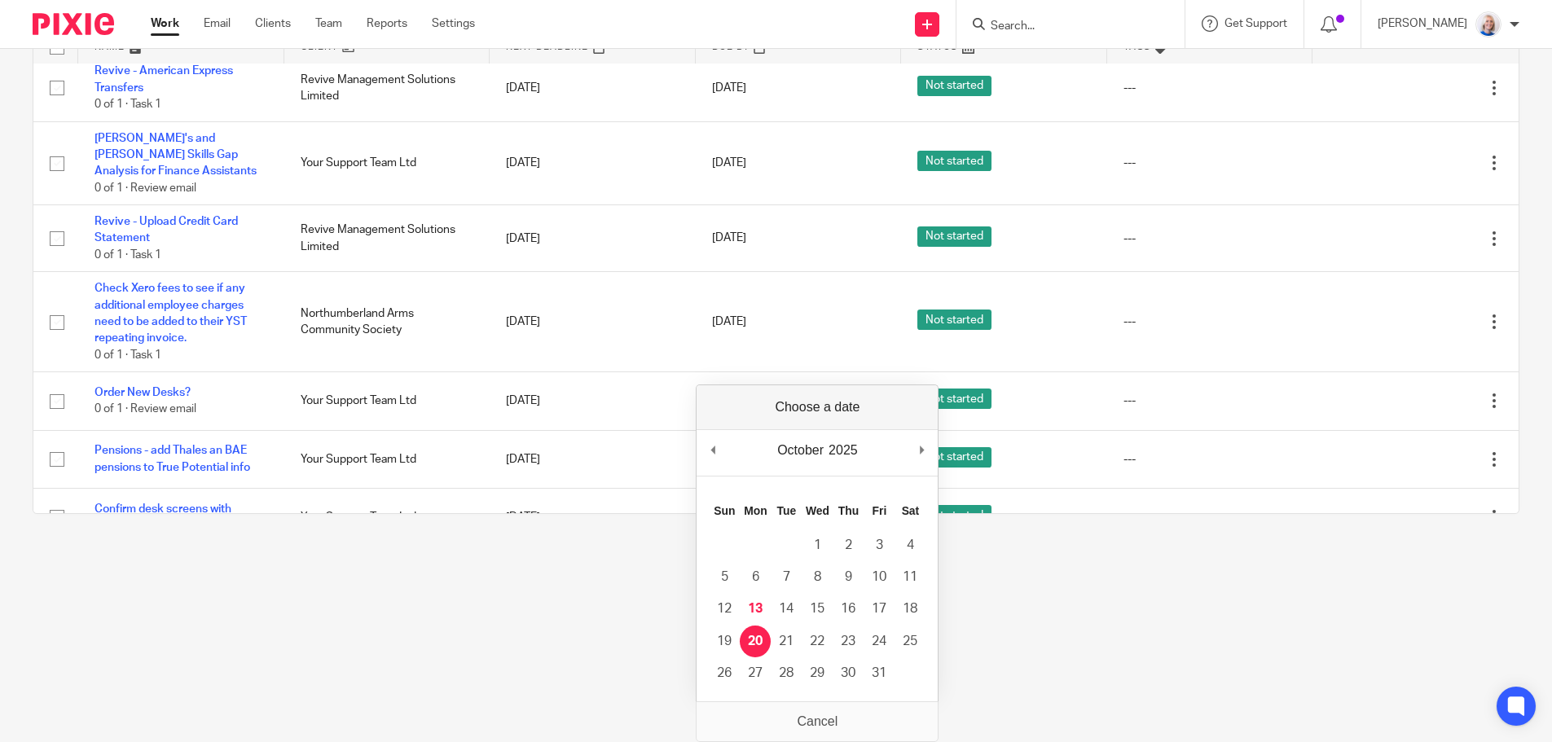
scroll to position [0, 0]
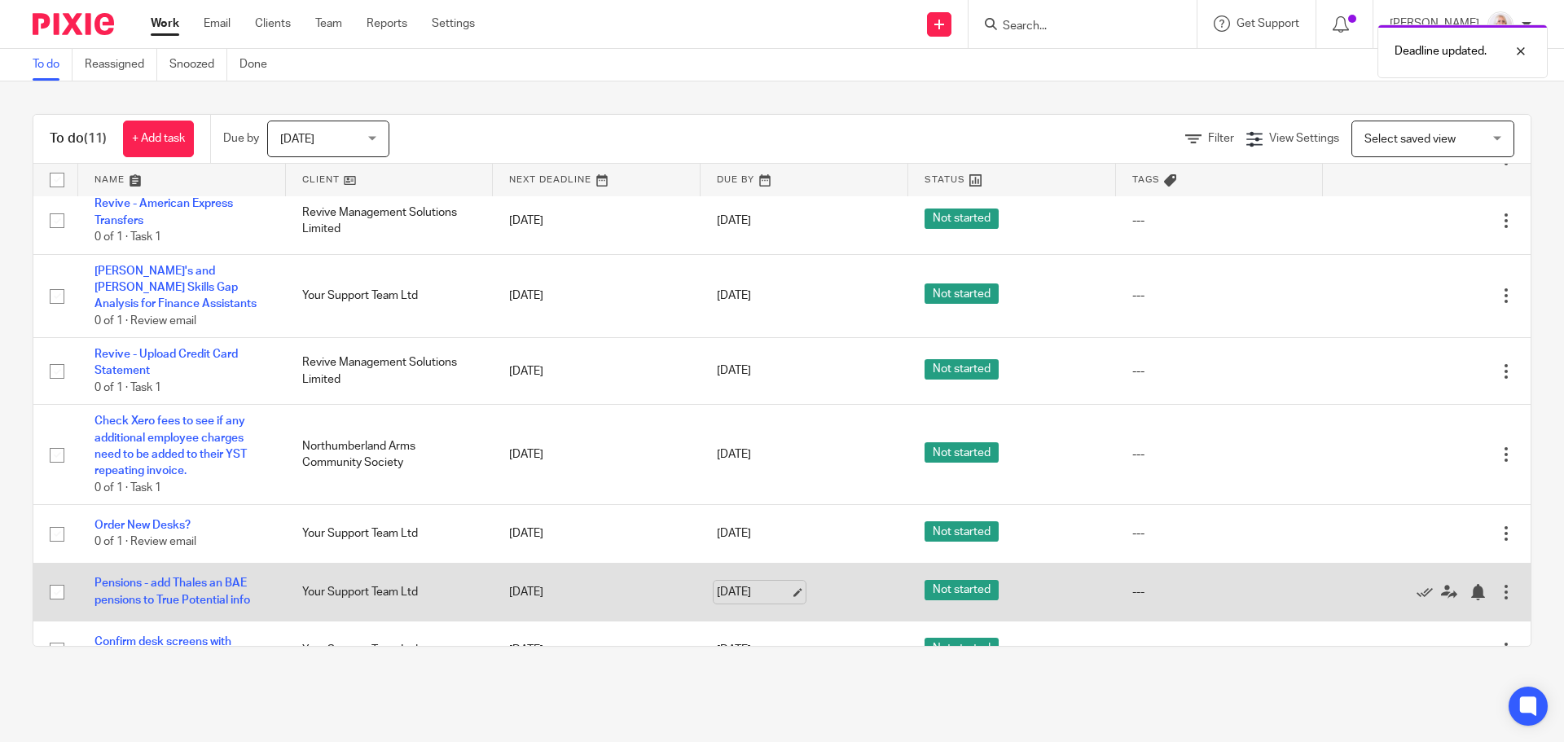
click at [743, 584] on link "[DATE]" at bounding box center [753, 592] width 73 height 17
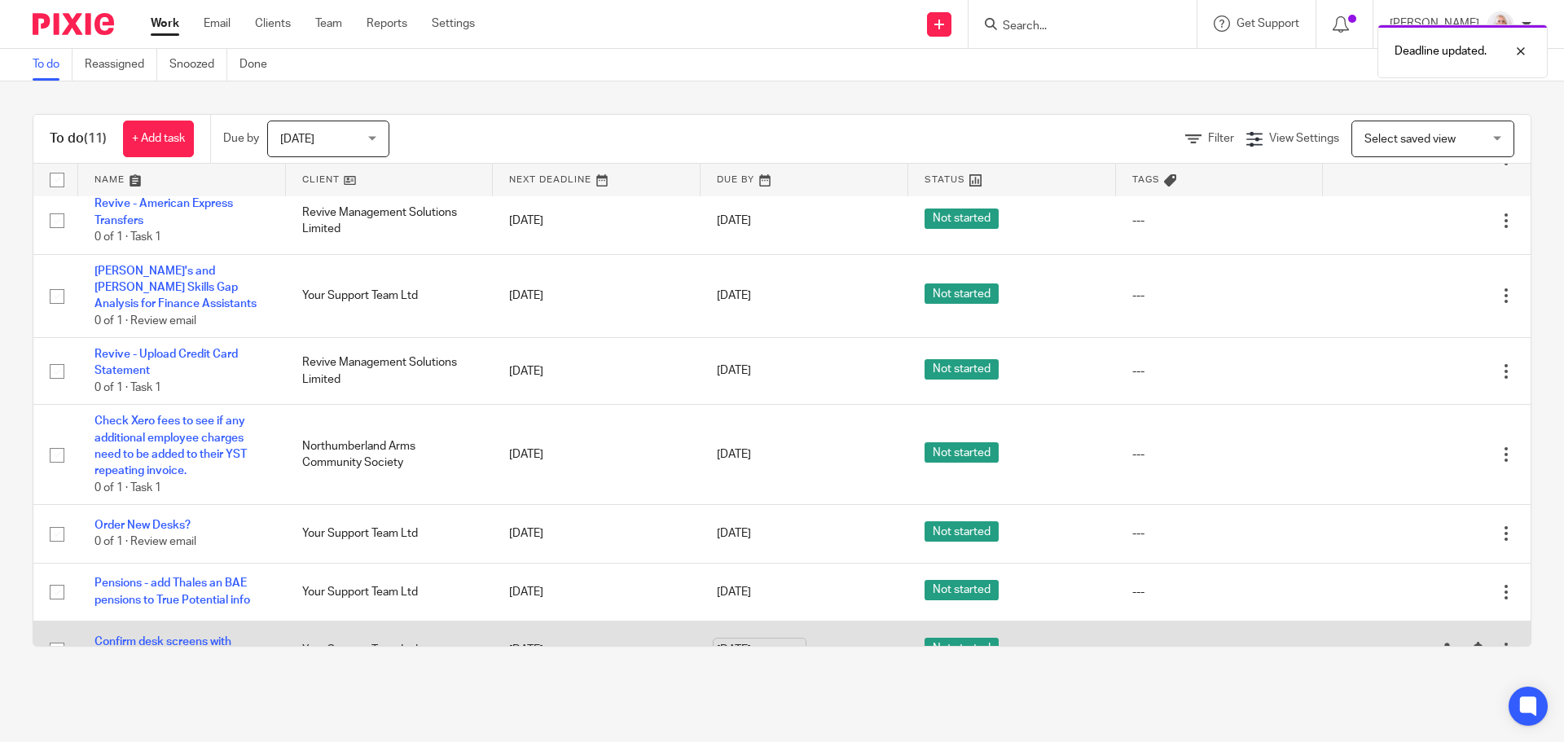
click at [737, 642] on link "[DATE]" at bounding box center [753, 650] width 73 height 17
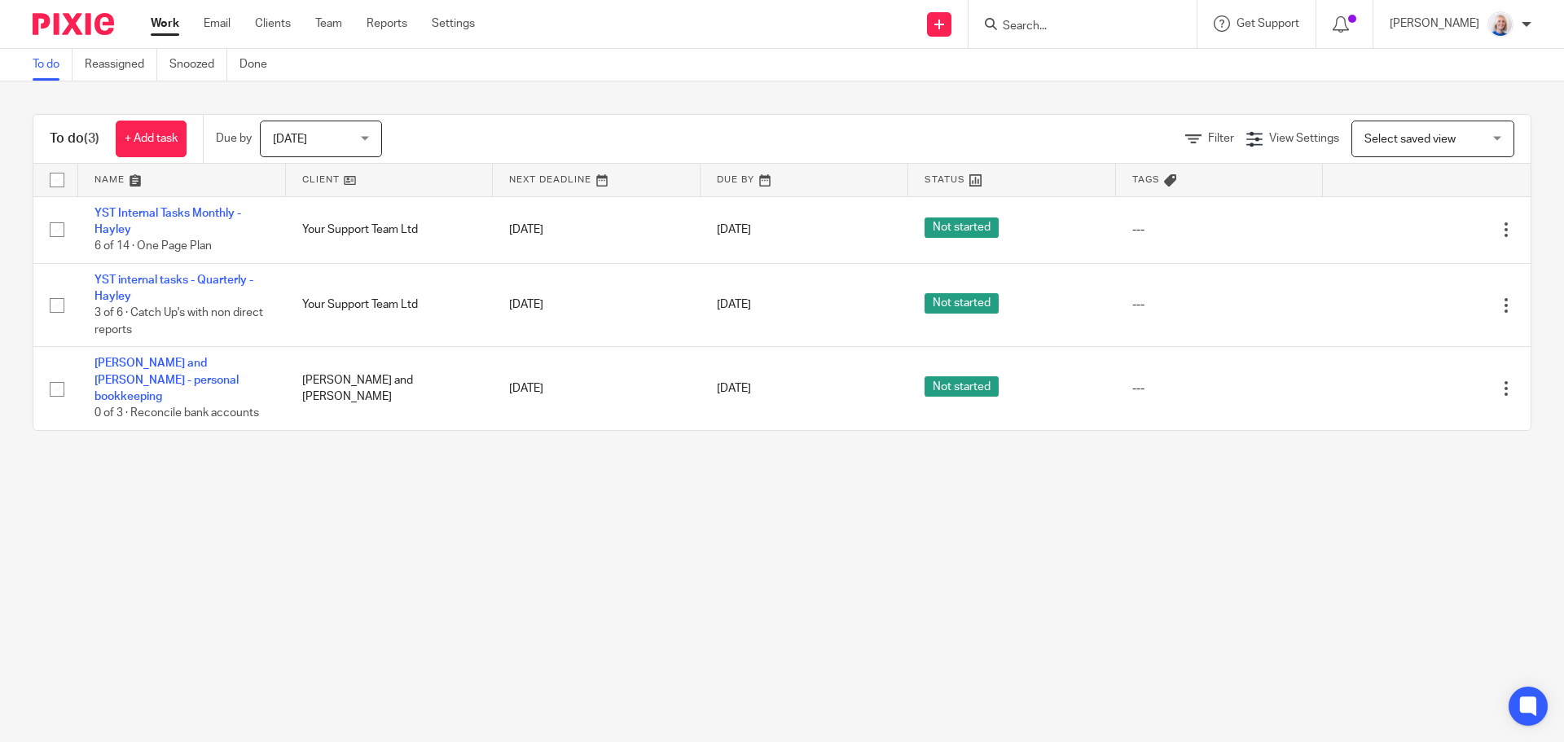
click at [352, 137] on span "[DATE]" at bounding box center [316, 138] width 86 height 34
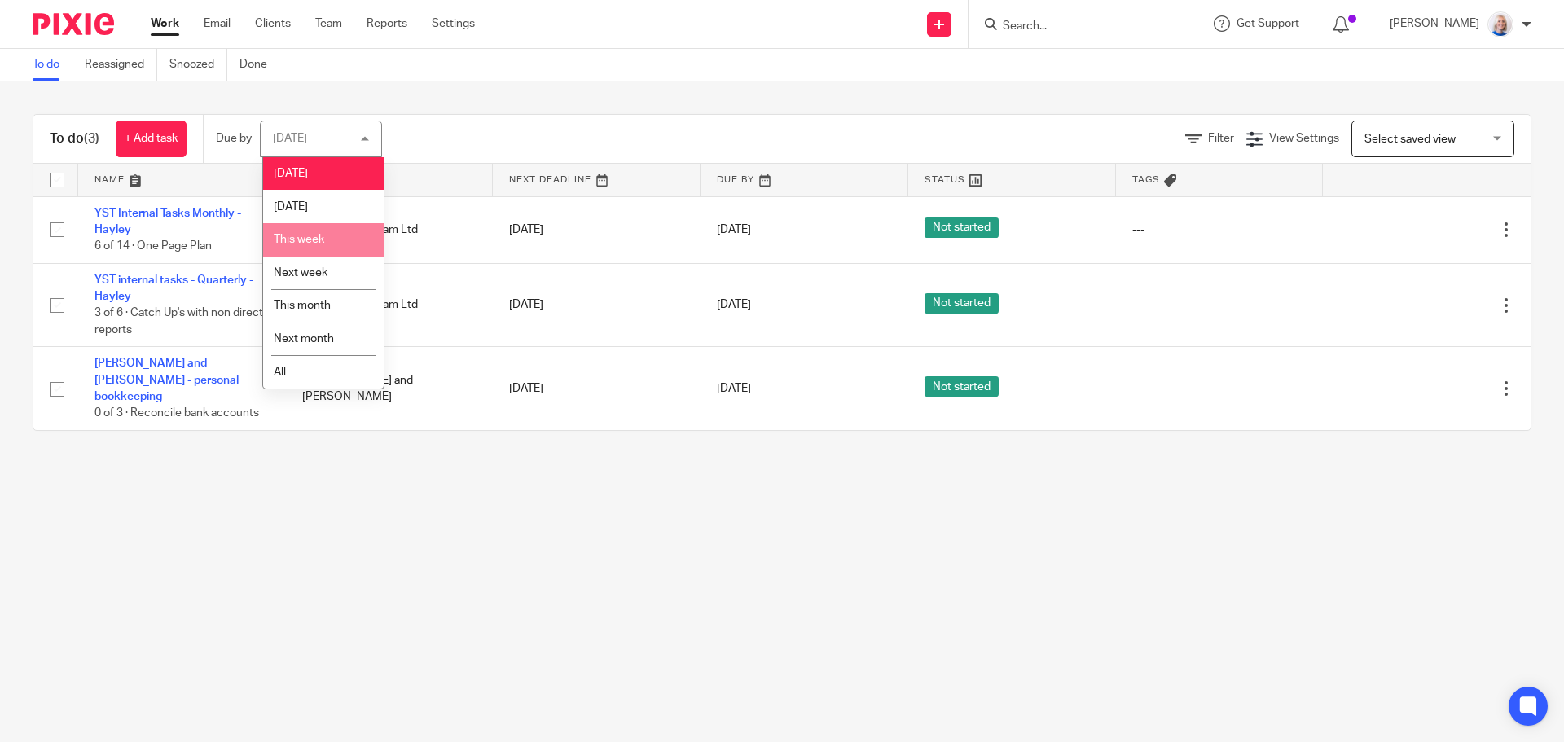
click at [334, 236] on li "This week" at bounding box center [323, 239] width 121 height 33
